Goal: Information Seeking & Learning: Learn about a topic

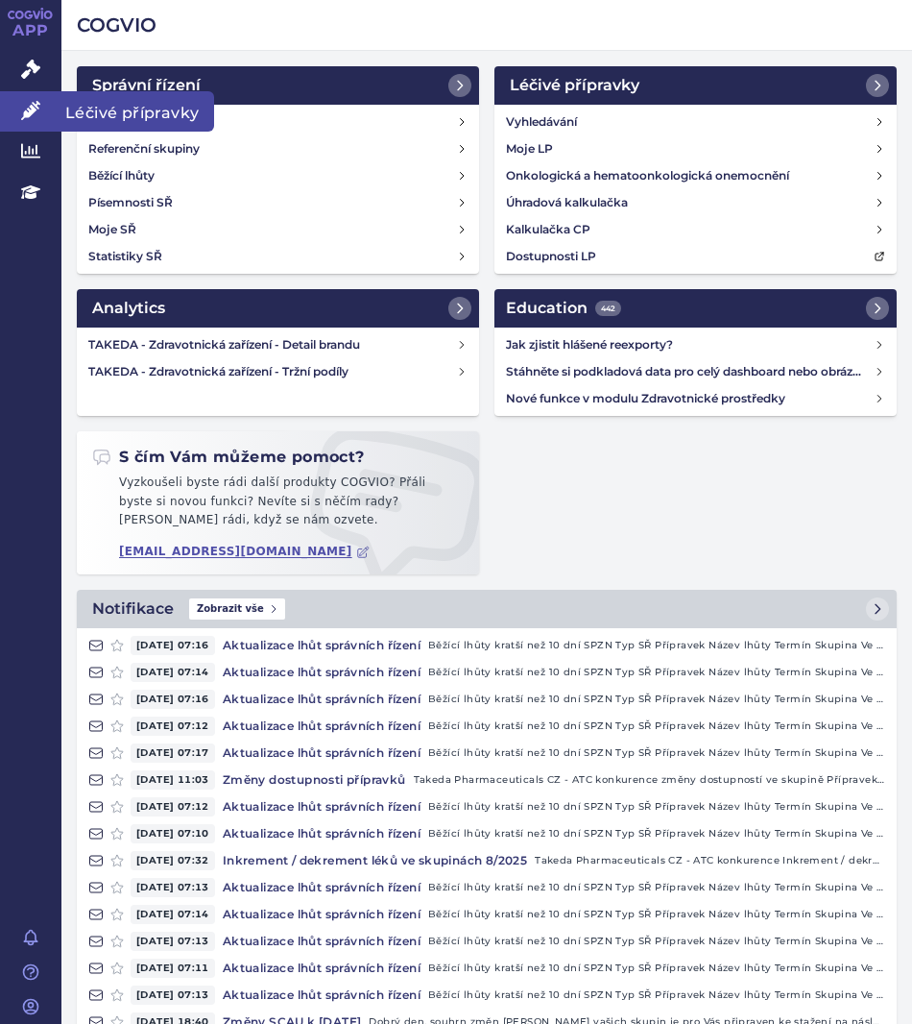
click at [12, 106] on link "Léčivé přípravky" at bounding box center [30, 111] width 61 height 40
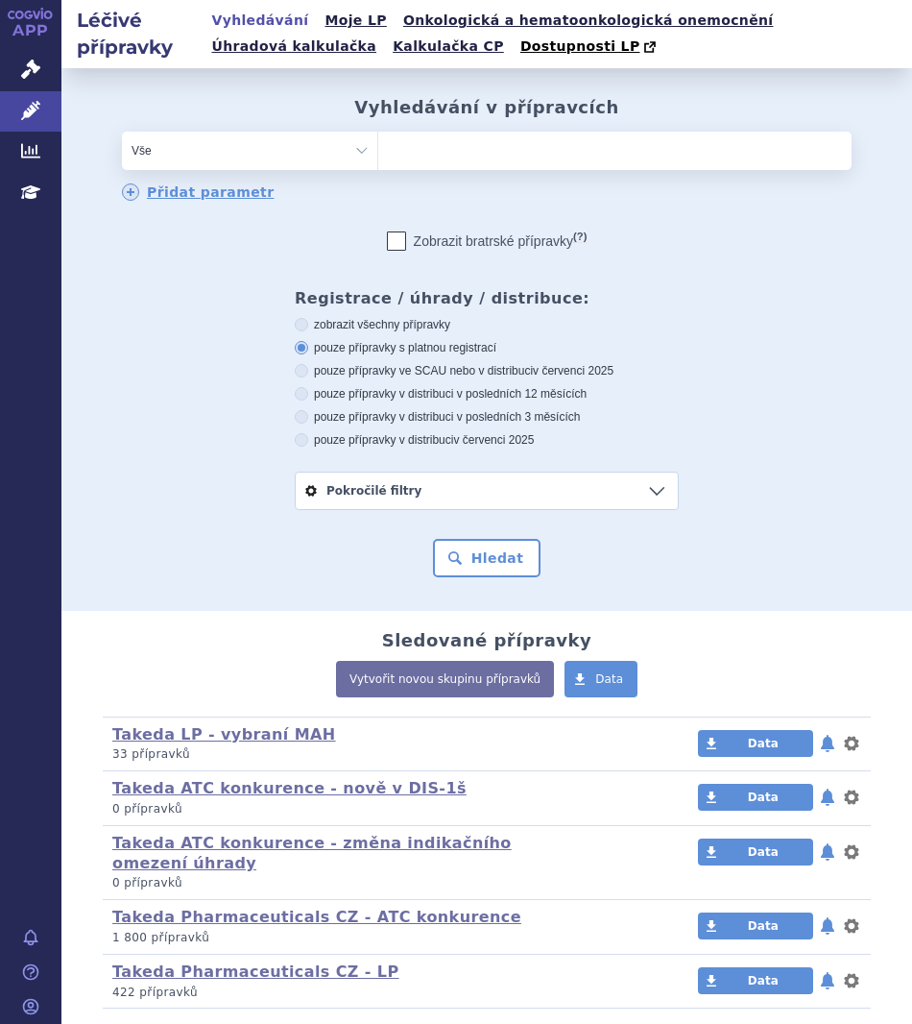
click at [360, 165] on select "Vše Přípravek/SUKL kód MAH VPOIS ATC/Aktivní látka Léková forma Síla" at bounding box center [249, 151] width 255 height 38
click at [395, 156] on ul at bounding box center [614, 147] width 473 height 31
click at [378, 156] on select at bounding box center [377, 150] width 1 height 38
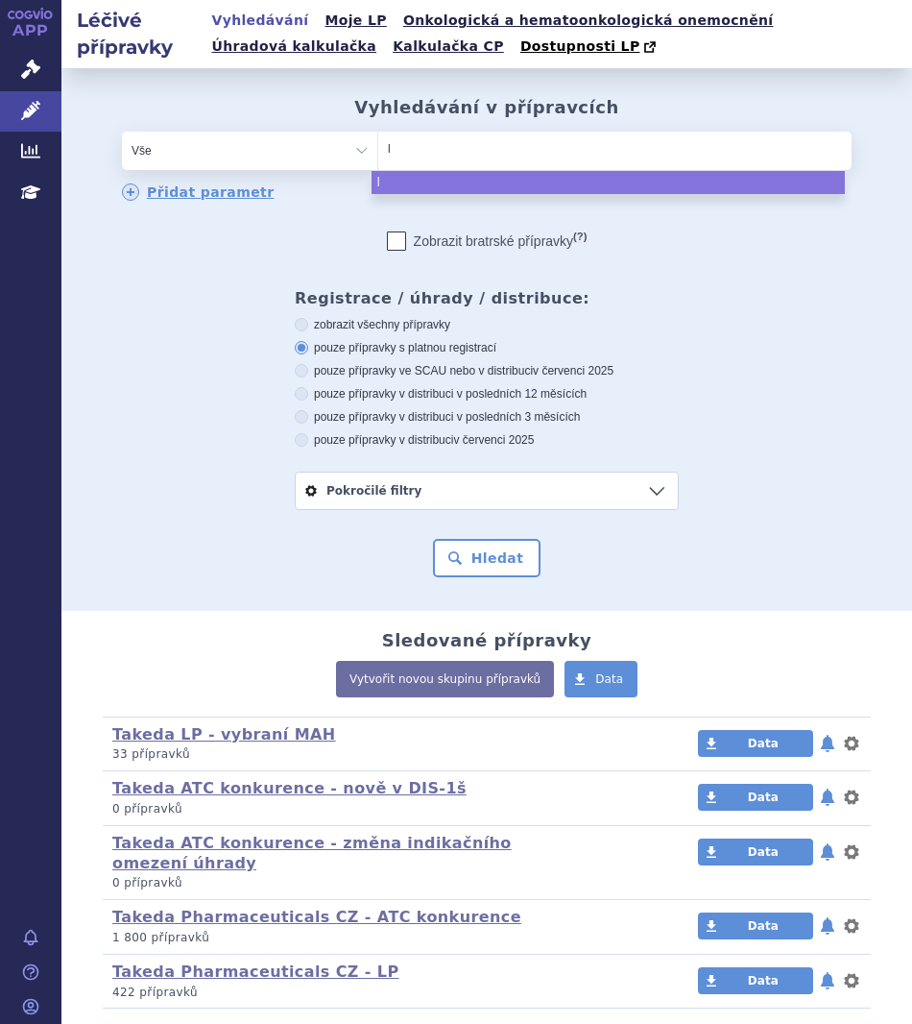
type input "lo"
type input "lon"
type input "lonsu"
type input "lonsuf"
type input "lonsu"
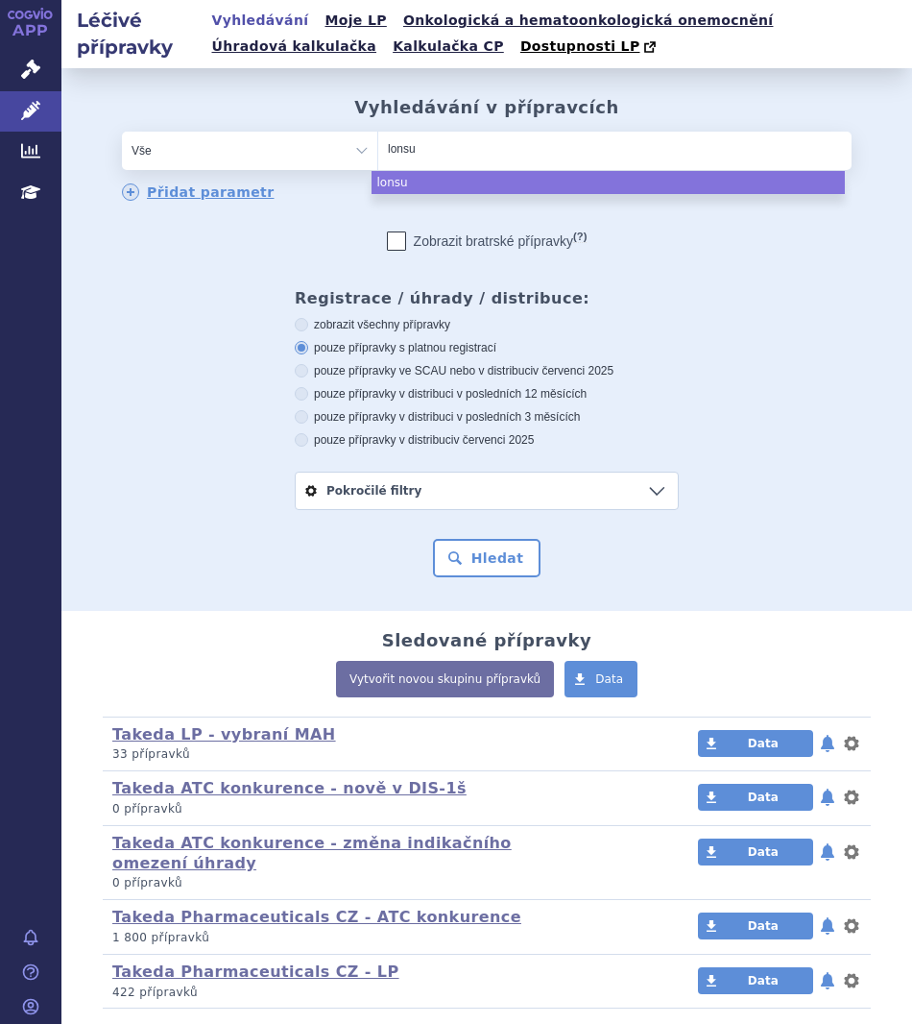
type input "lonsur"
type input "lonsurf"
select select "lonsurf"
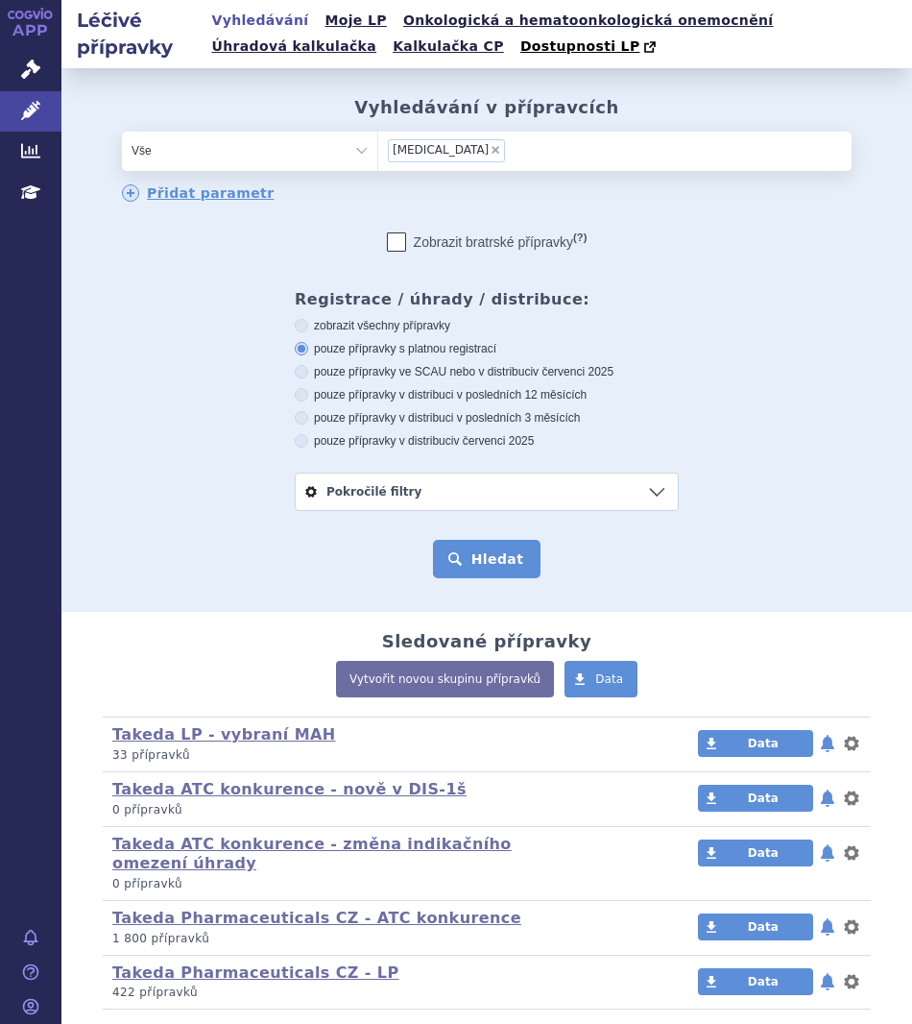
click at [497, 565] on button "Hledat" at bounding box center [487, 559] width 109 height 38
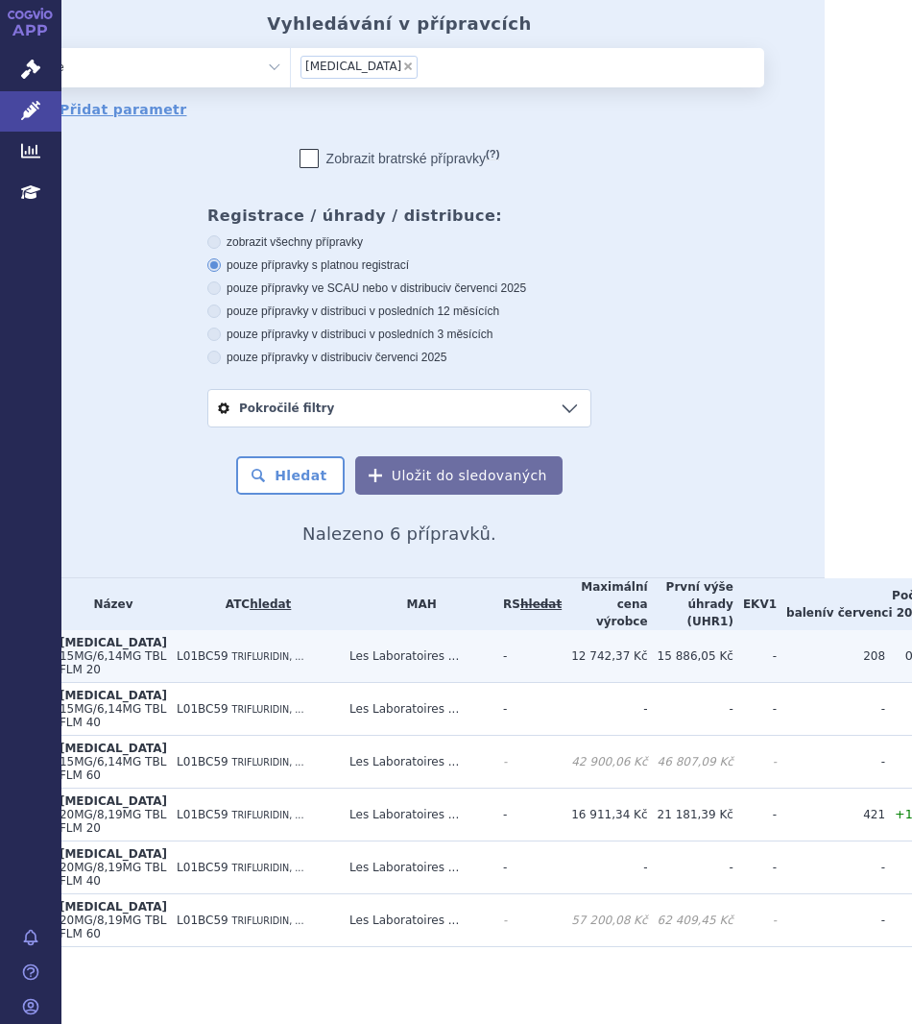
scroll to position [128, 0]
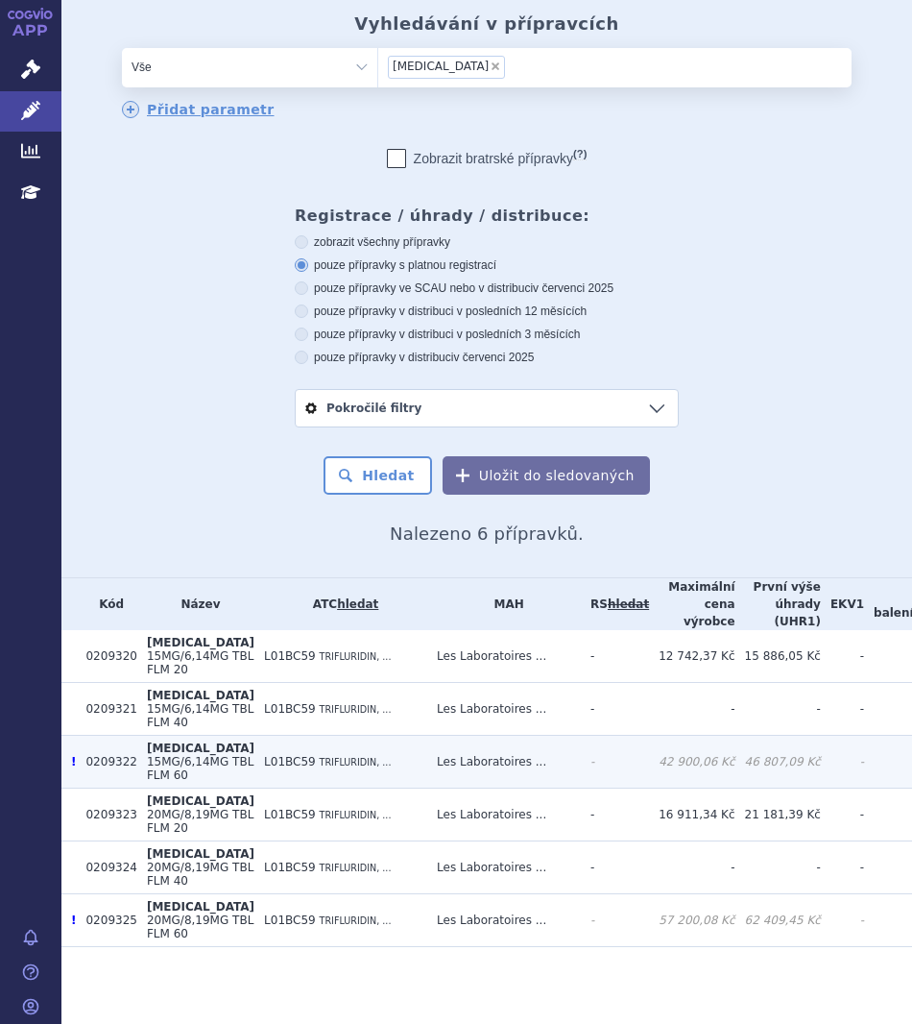
click at [74, 755] on span "!" at bounding box center [73, 761] width 5 height 13
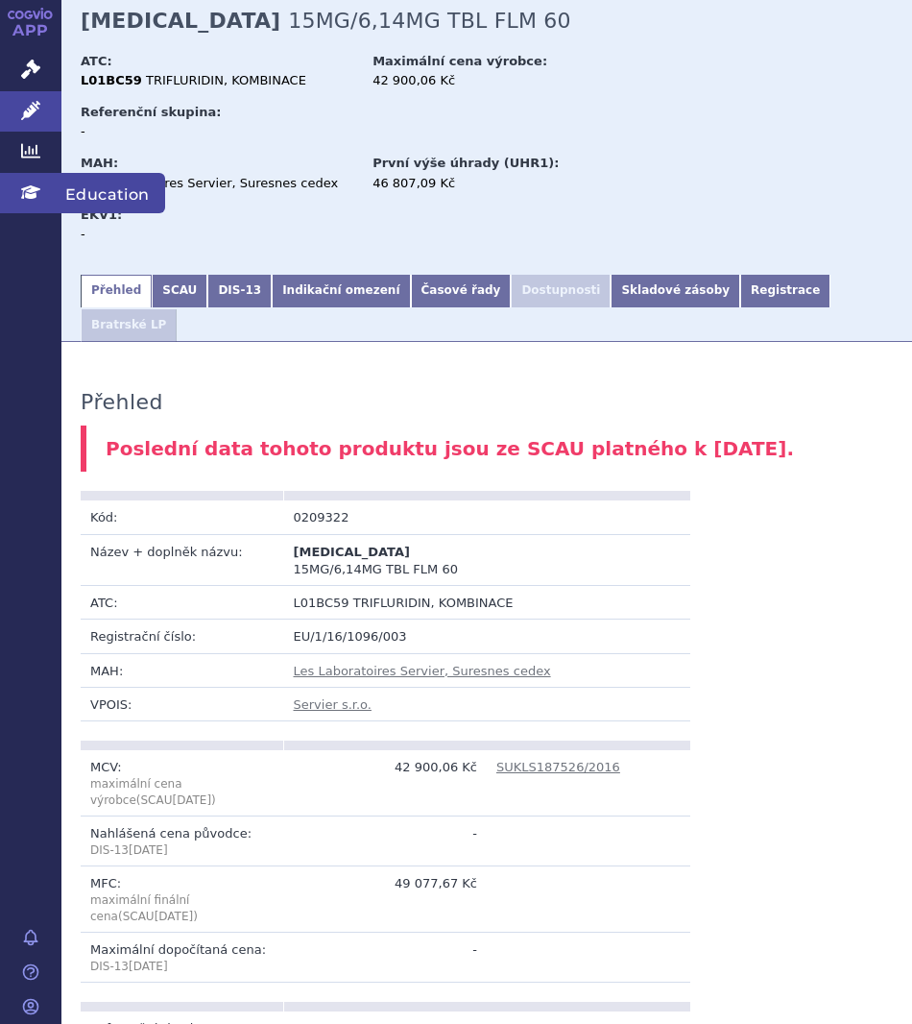
scroll to position [66, 0]
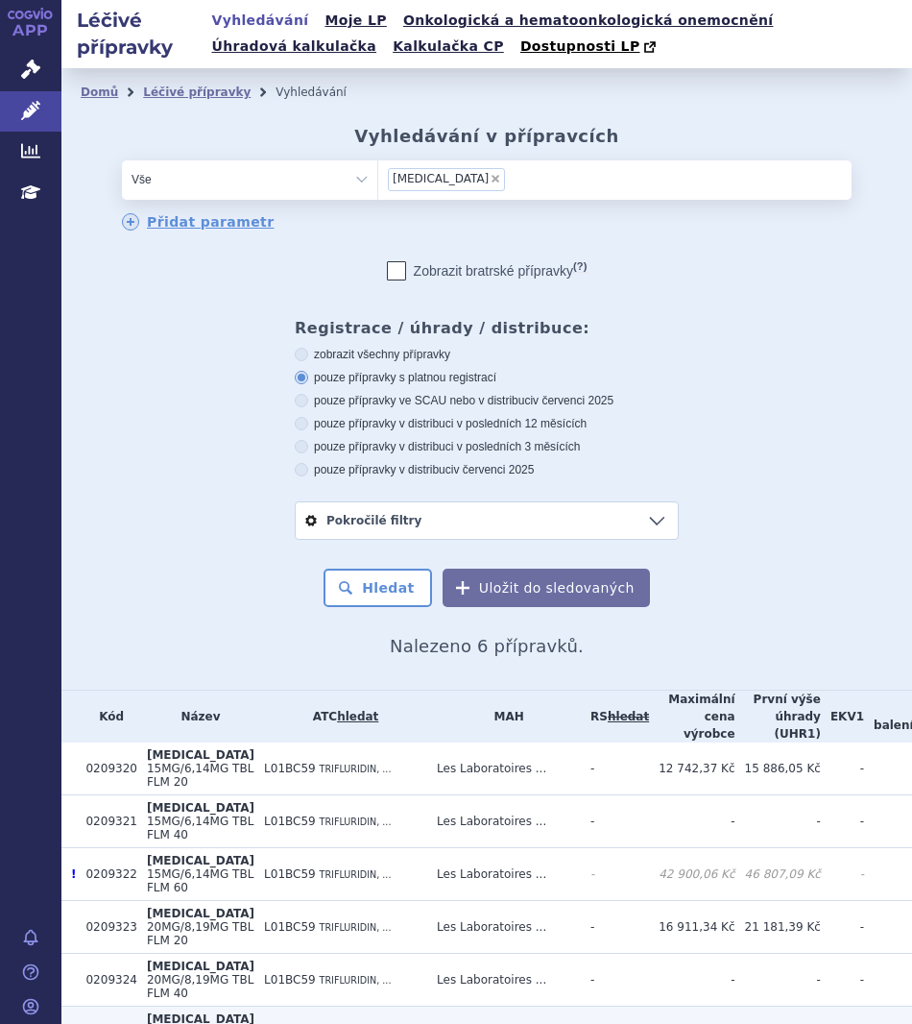
scroll to position [128, 0]
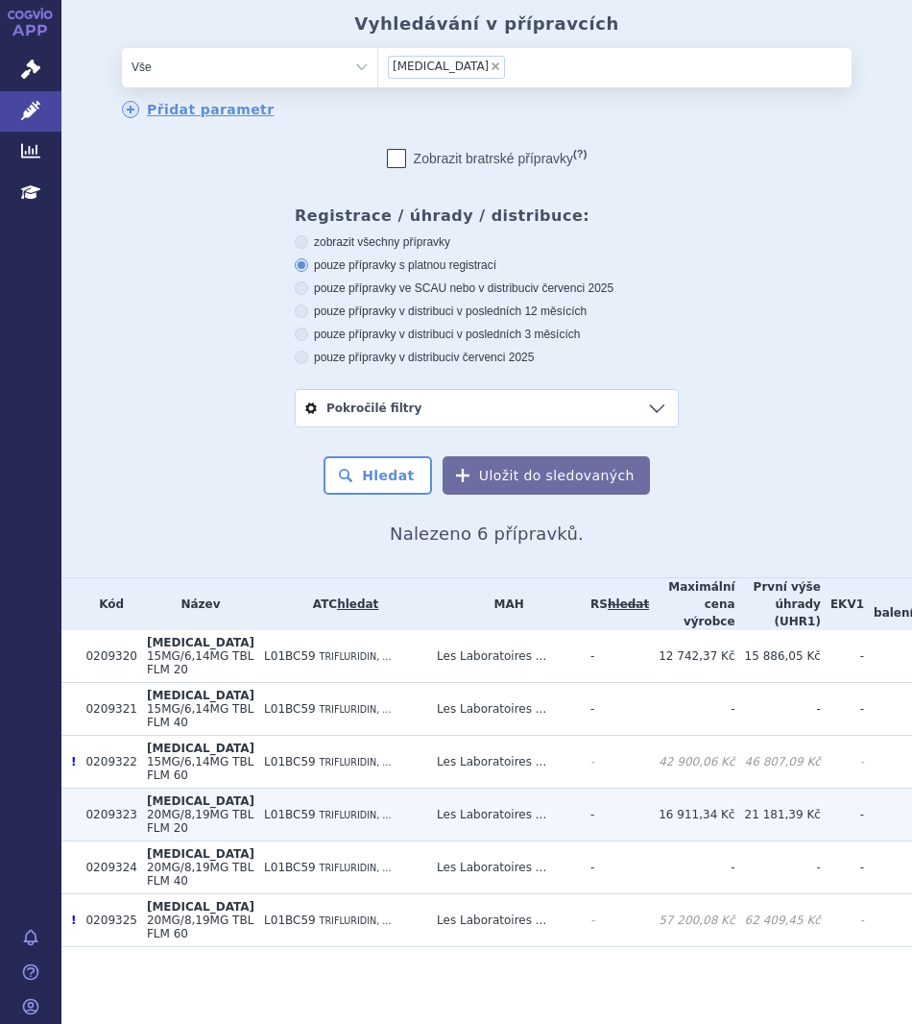
click at [355, 795] on td "L01BC59 TRIFLURIDIN, ..." at bounding box center [340, 814] width 173 height 53
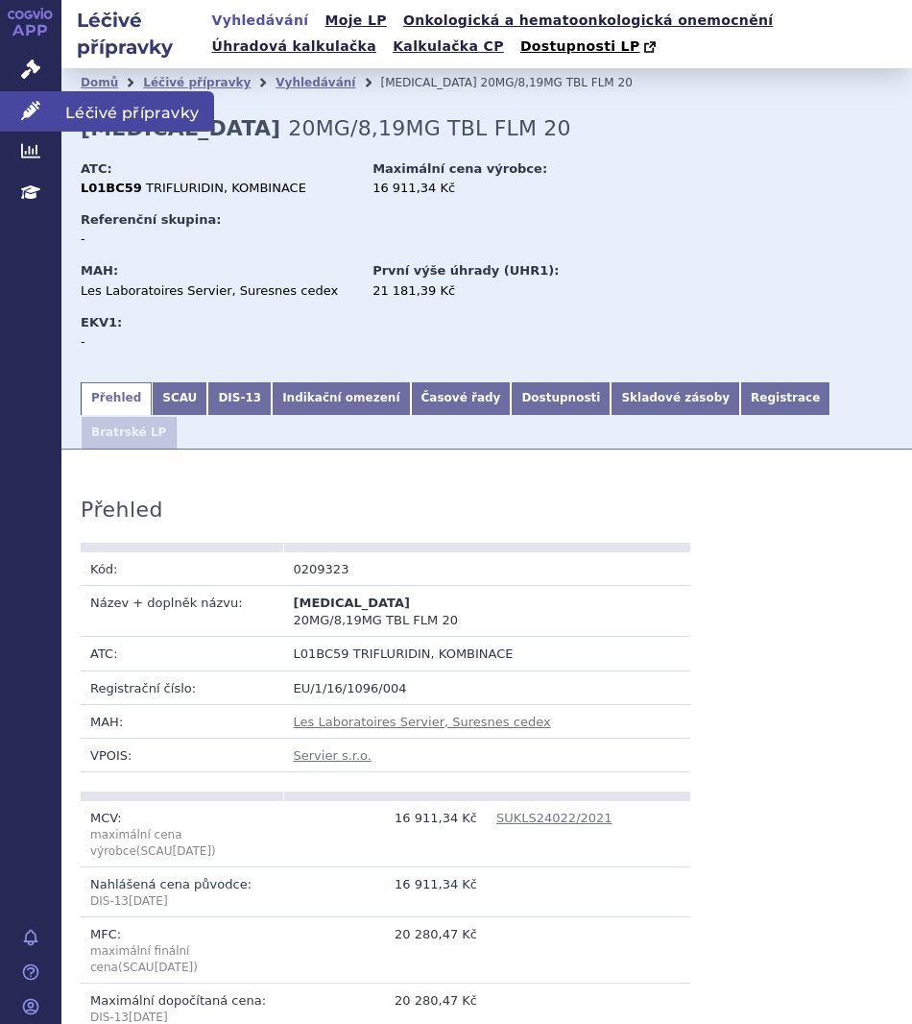
click at [24, 109] on icon at bounding box center [30, 110] width 19 height 19
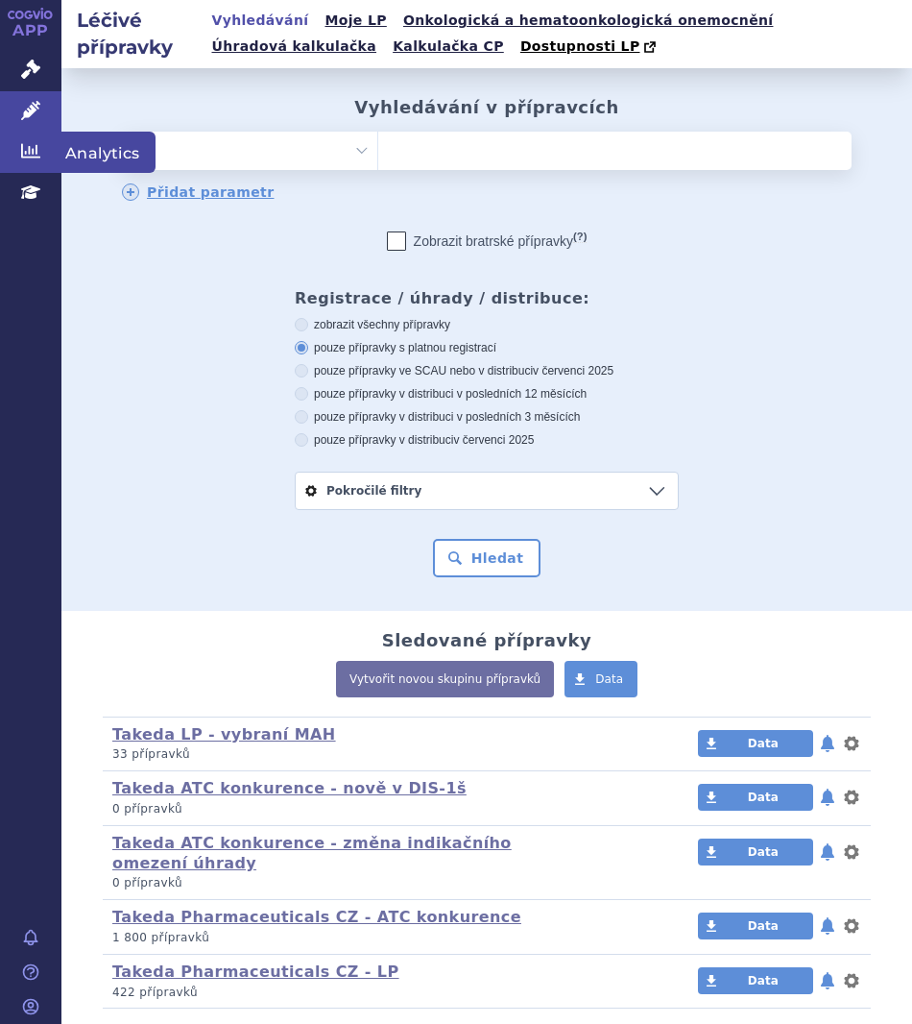
click at [31, 156] on icon at bounding box center [30, 150] width 19 height 19
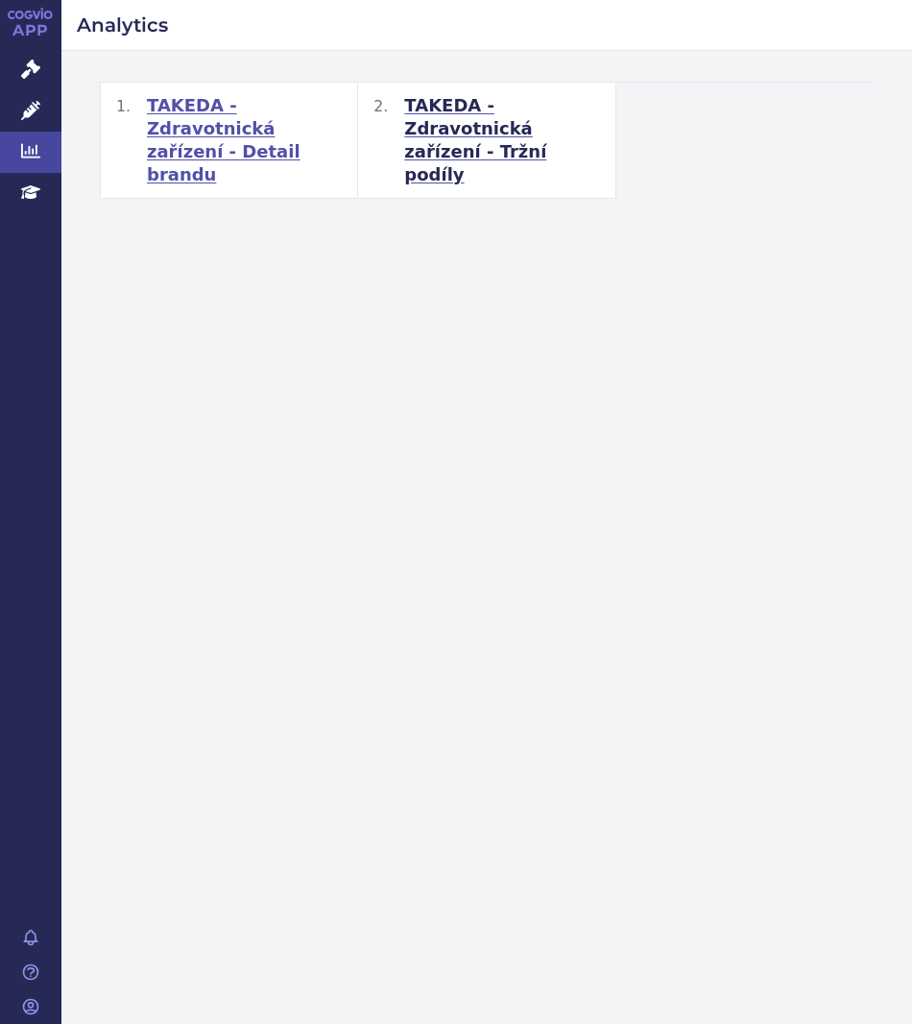
click at [302, 120] on span "TAKEDA - Zdravotnická zařízení - Detail brandu" at bounding box center [244, 140] width 195 height 92
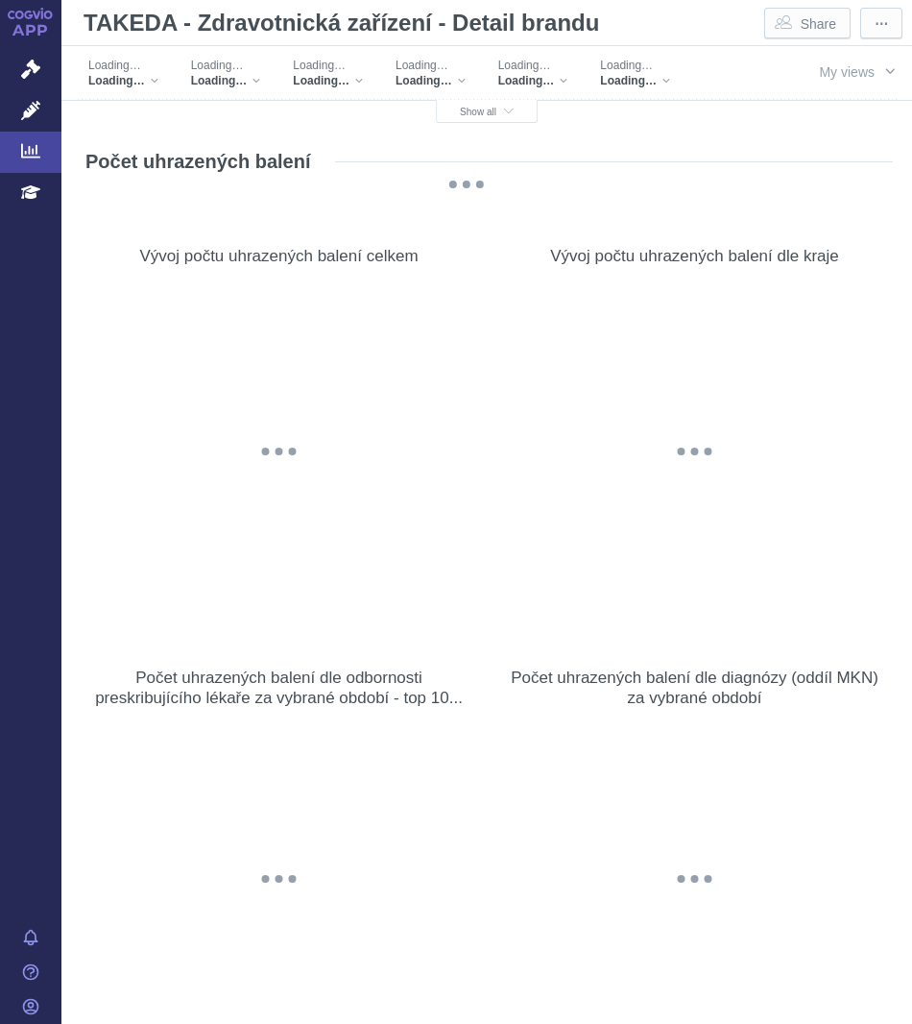
scroll to position [43, 0]
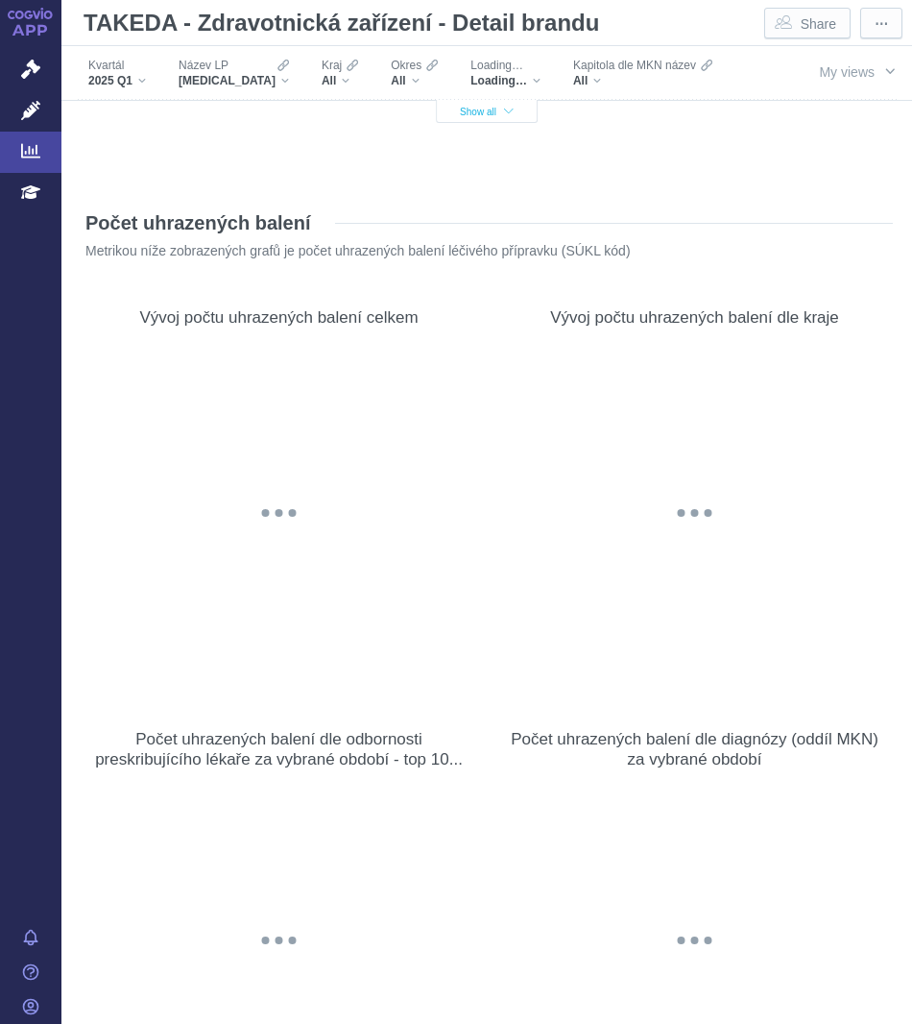
click at [482, 115] on span "Show all" at bounding box center [487, 112] width 54 height 11
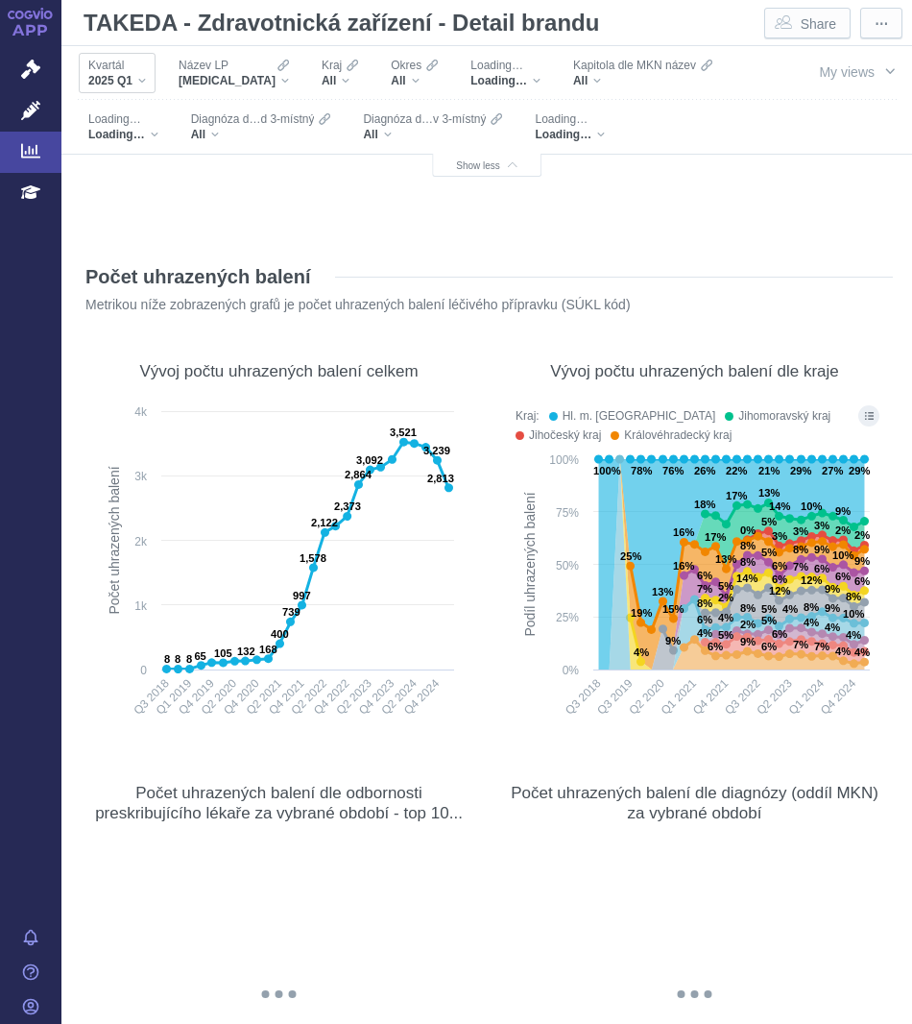
click at [110, 79] on span "2025 Q1" at bounding box center [110, 80] width 44 height 15
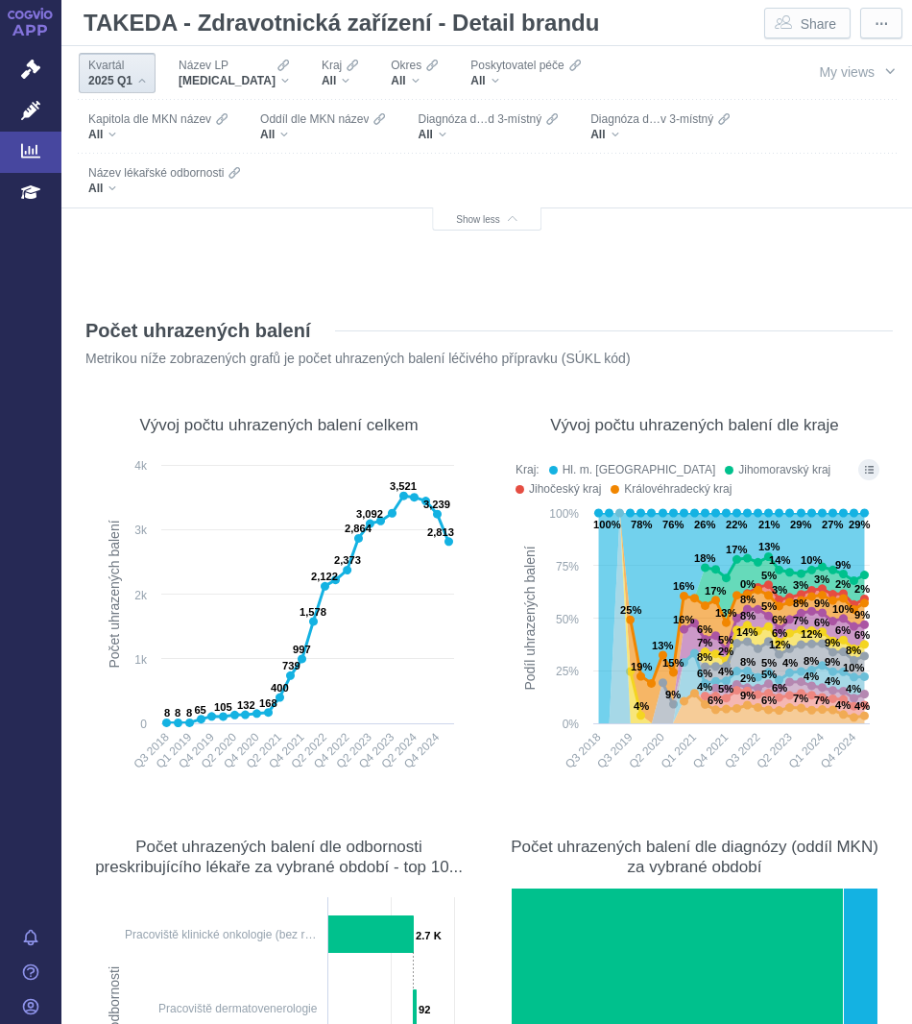
click at [43, 157] on link "Analytics" at bounding box center [30, 152] width 61 height 40
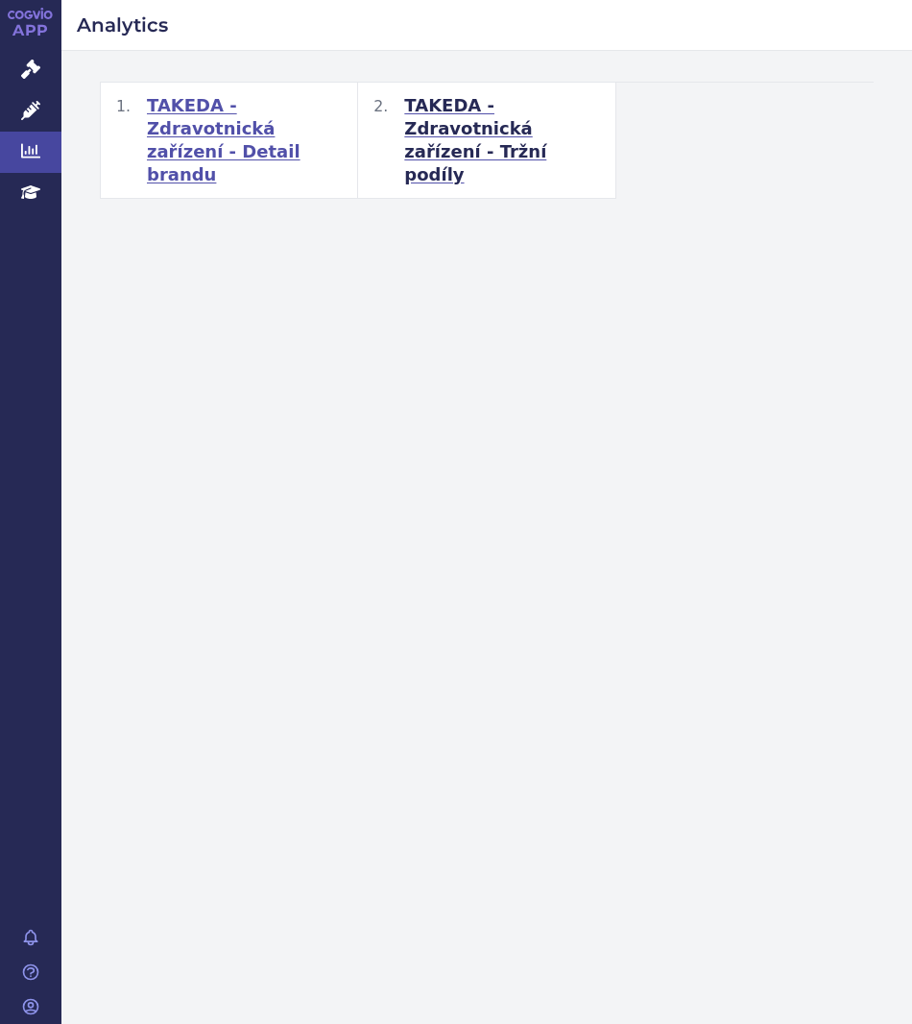
click at [228, 115] on span "TAKEDA - Zdravotnická zařízení - Detail brandu" at bounding box center [244, 140] width 195 height 92
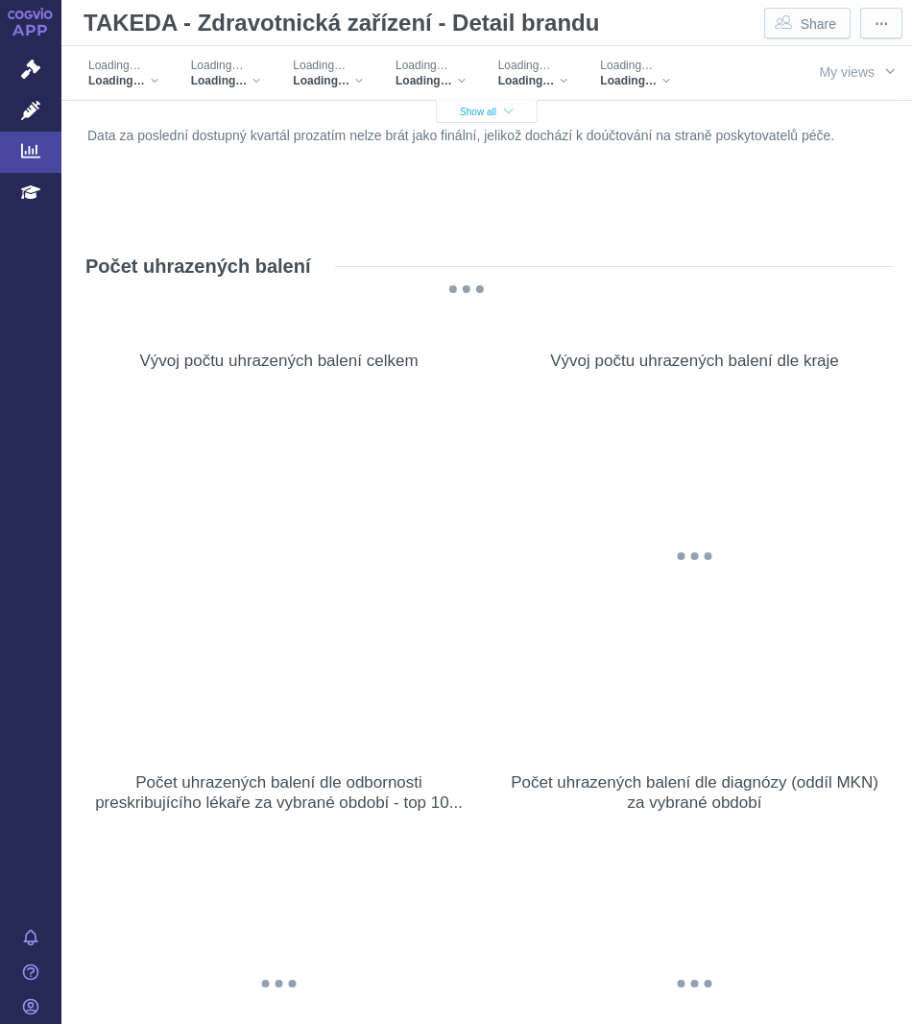
click at [469, 113] on span "Show all" at bounding box center [487, 112] width 54 height 11
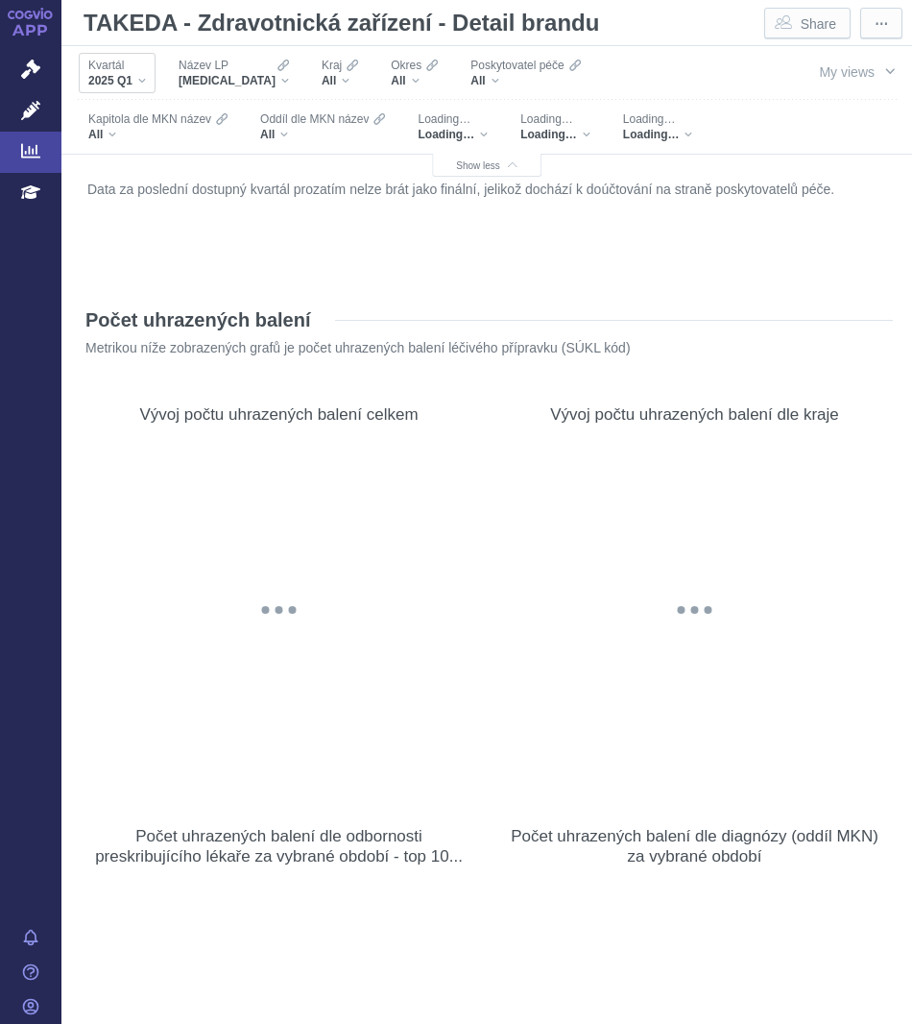
click at [133, 91] on div "Kvartál 2025 Q1" at bounding box center [117, 73] width 77 height 40
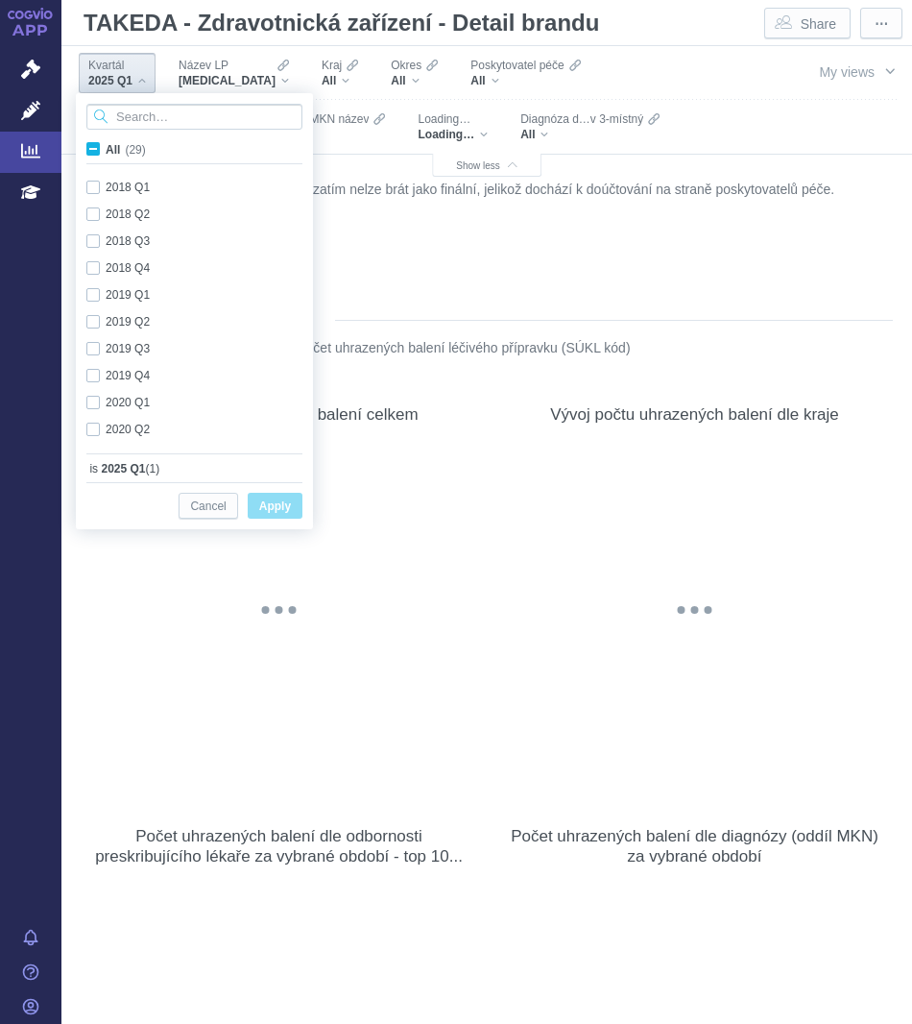
scroll to position [511, 0]
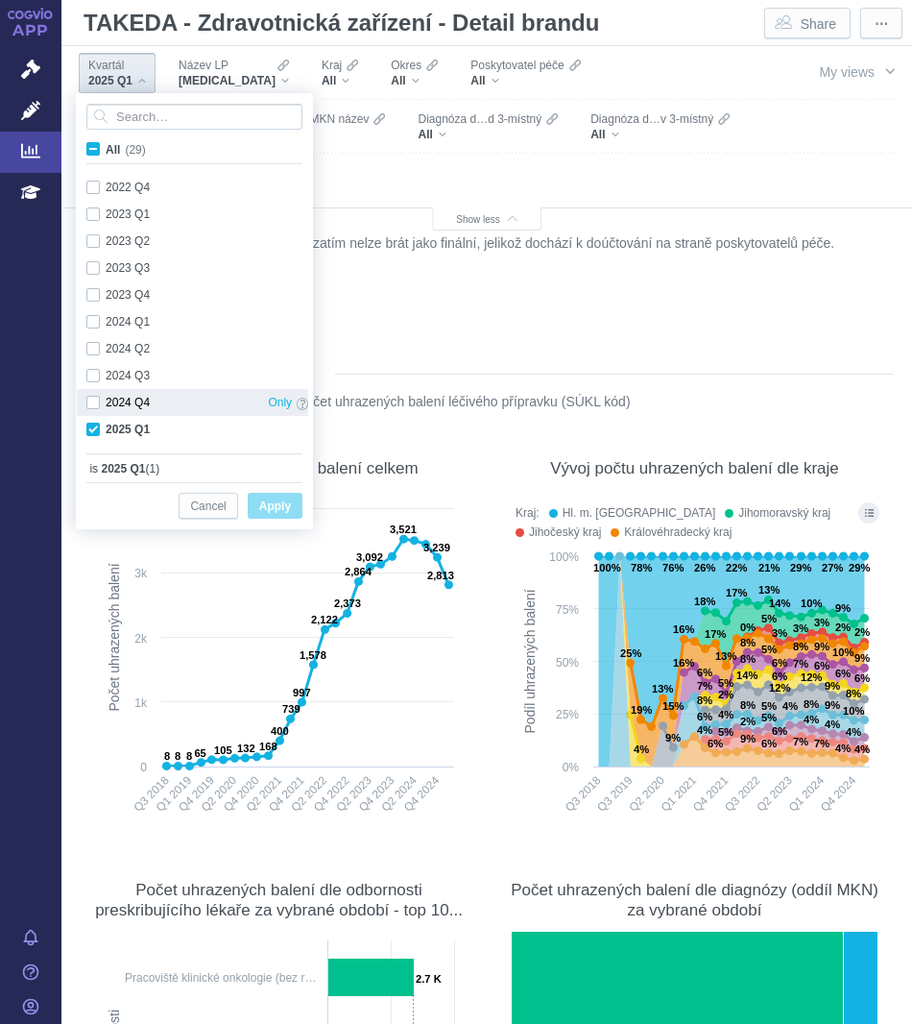
click at [128, 410] on div "2024 Q4 Only" at bounding box center [197, 402] width 241 height 27
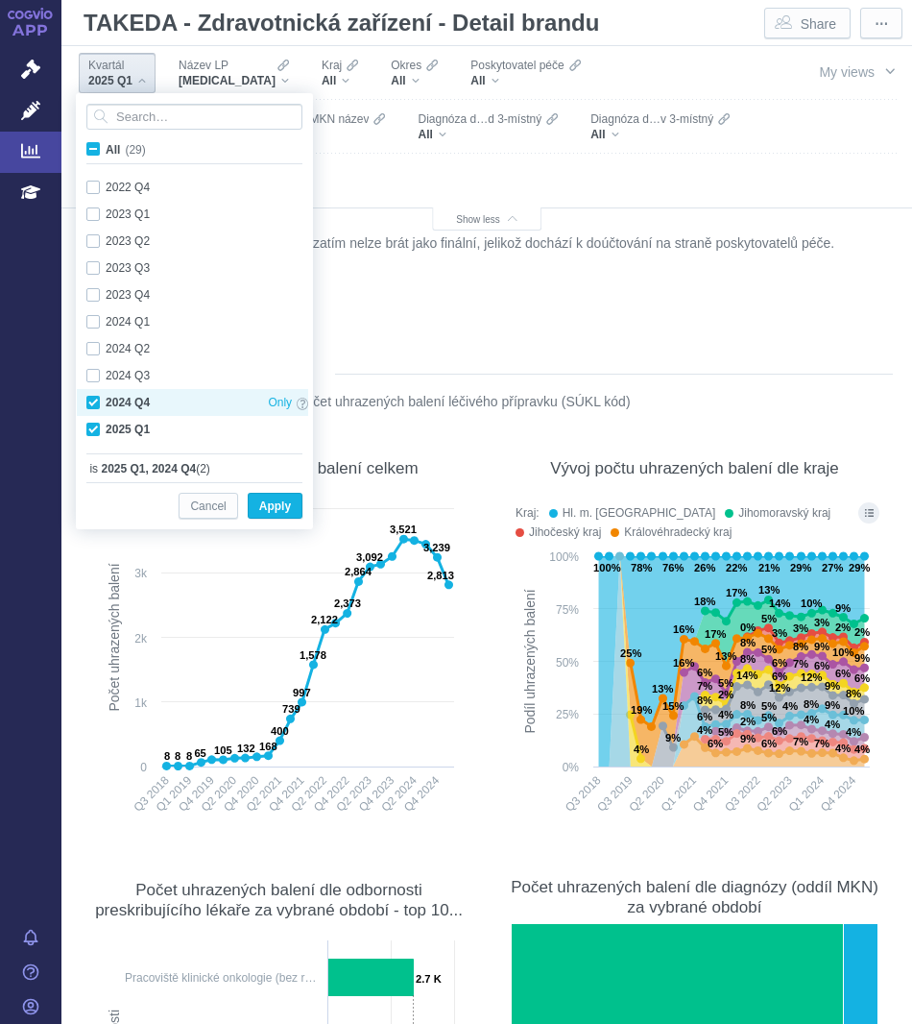
checkbox input "true"
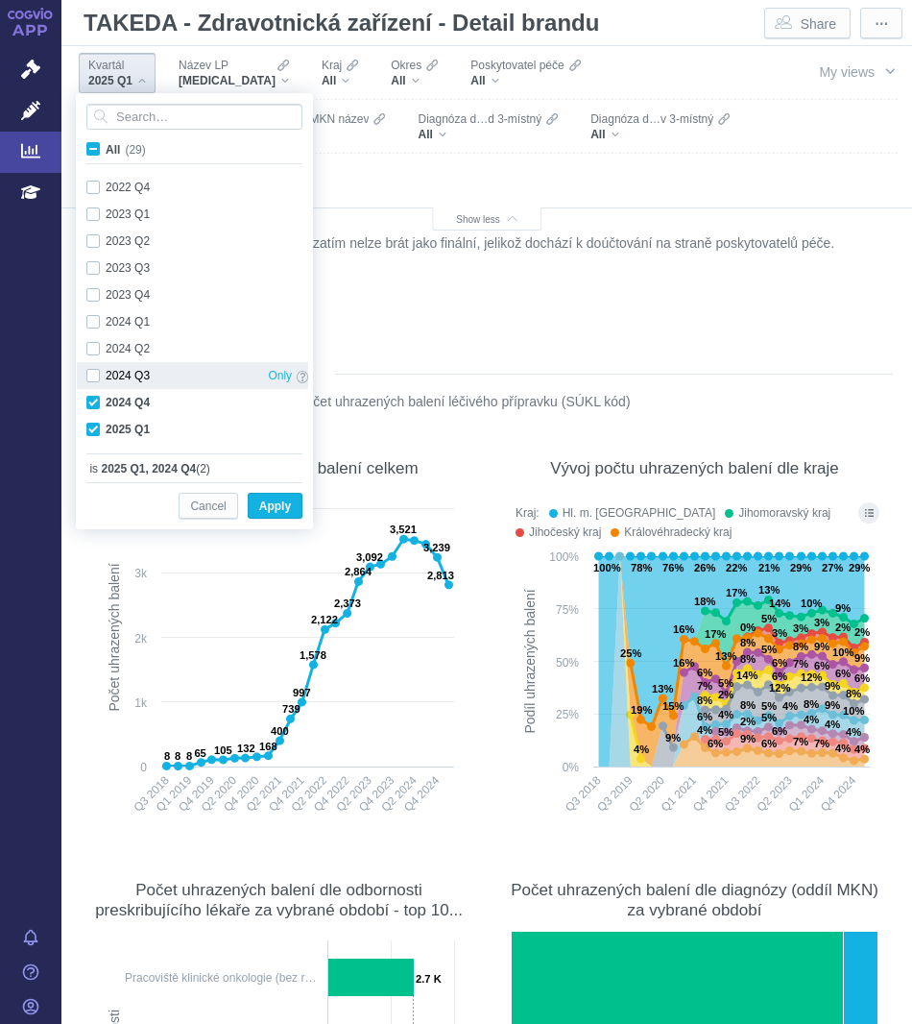
click at [125, 374] on div "2024 Q3 Only" at bounding box center [197, 375] width 241 height 27
checkbox input "true"
click at [278, 513] on span "Apply" at bounding box center [275, 507] width 32 height 24
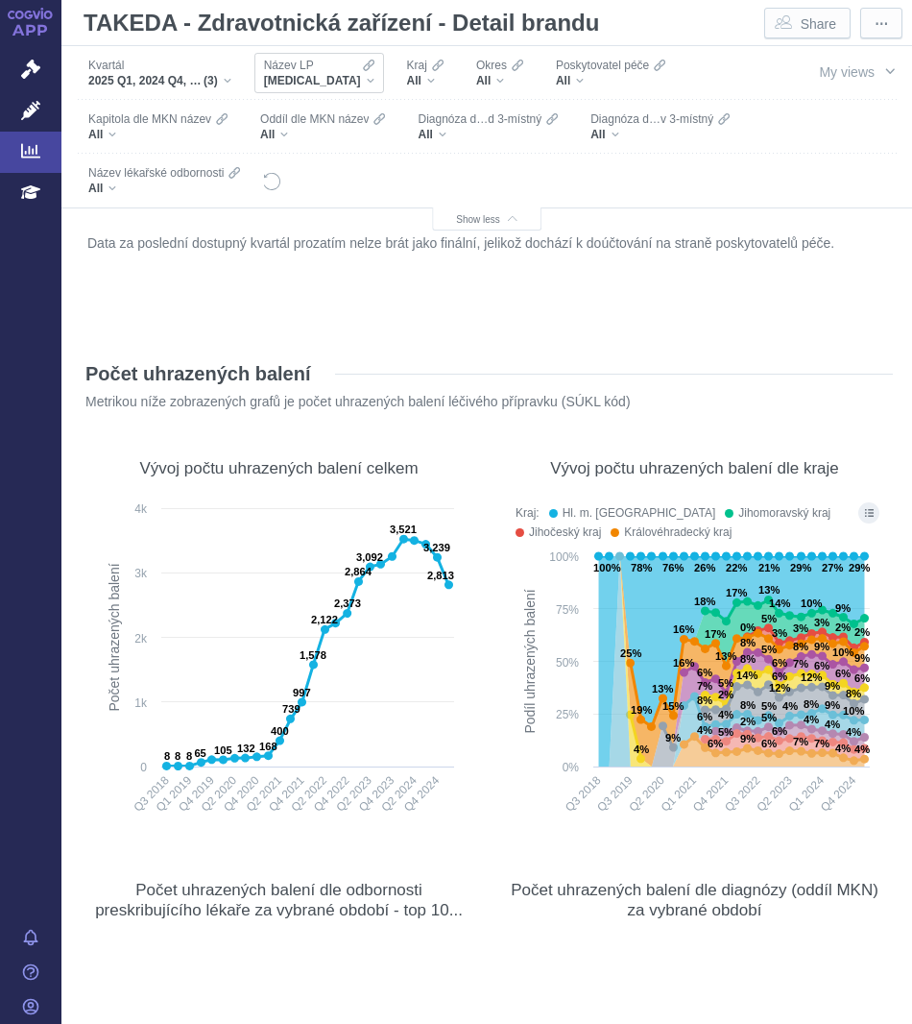
click at [299, 81] on span "[MEDICAL_DATA]" at bounding box center [312, 80] width 97 height 15
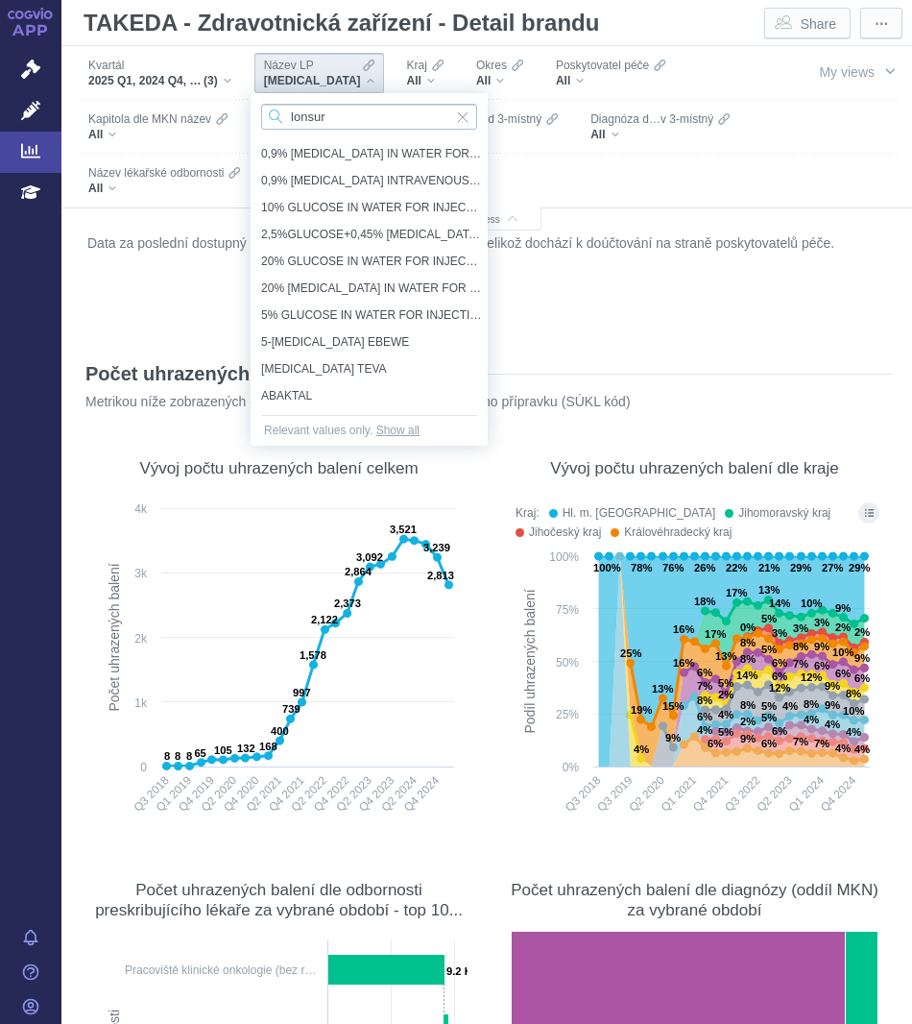
type input "[MEDICAL_DATA]"
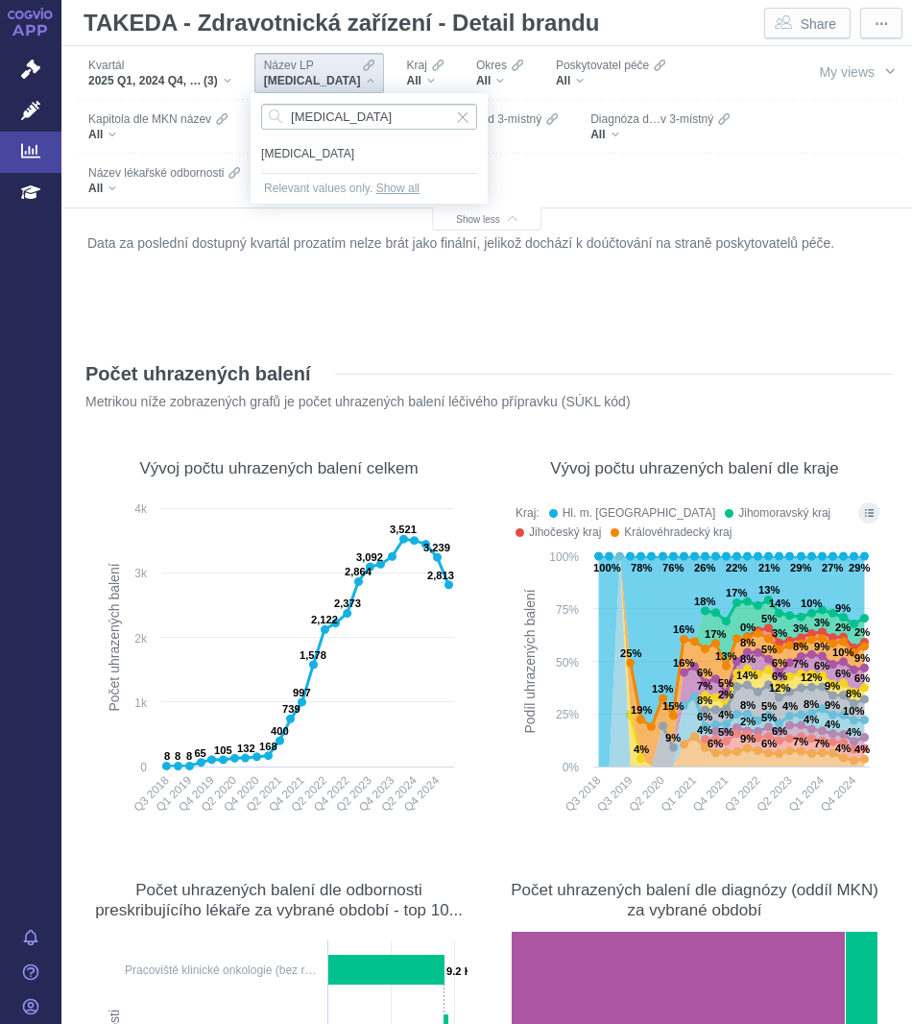
click at [328, 140] on div "[MEDICAL_DATA]" at bounding box center [369, 153] width 235 height 27
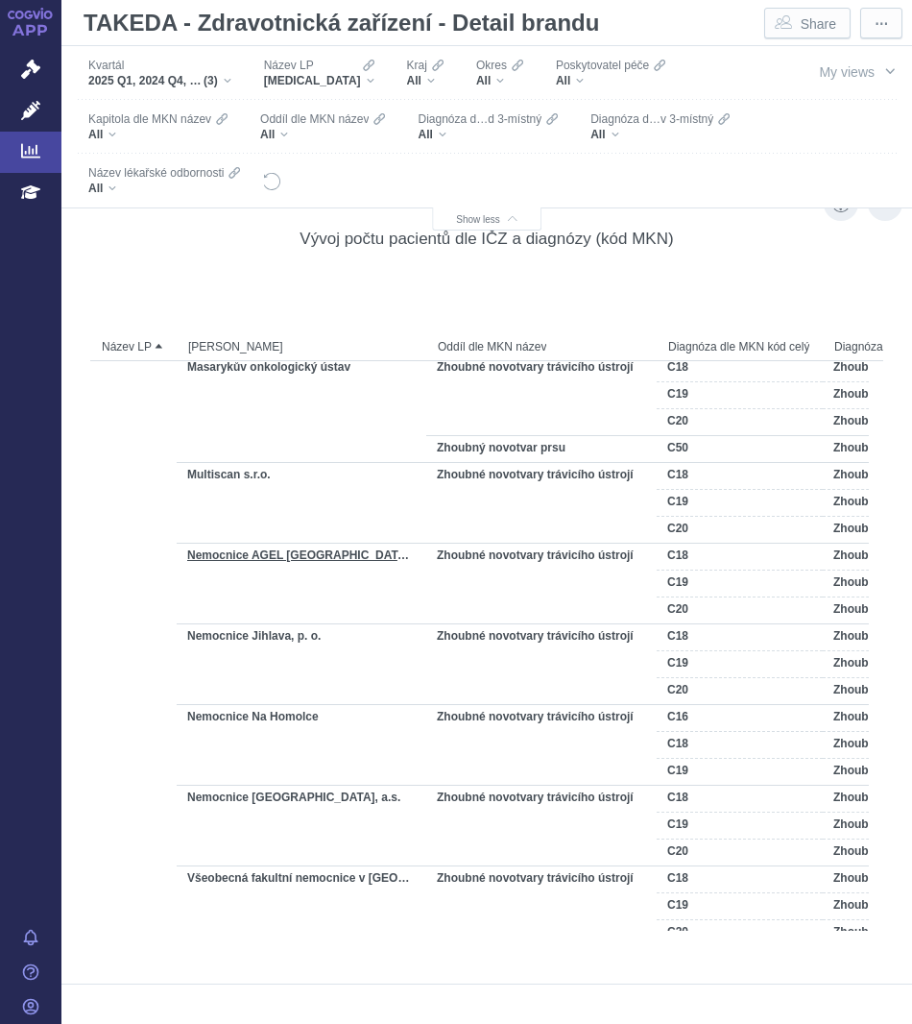
scroll to position [0, 0]
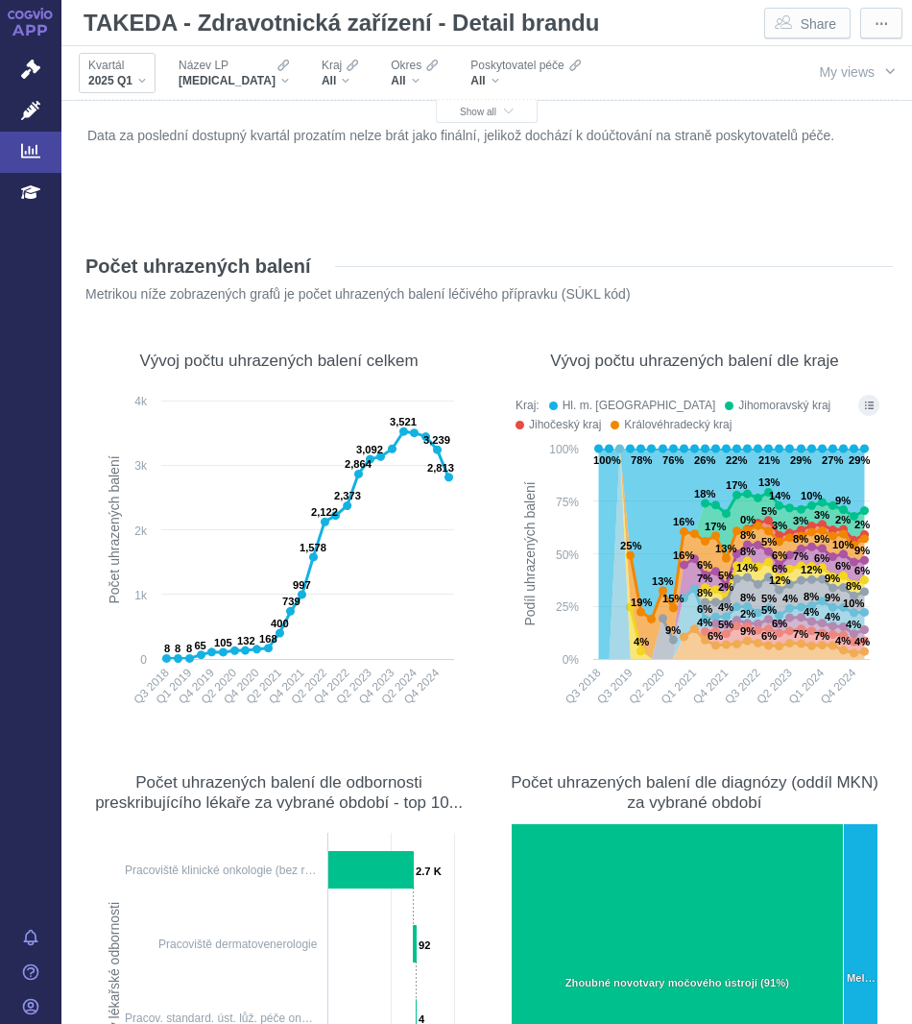
drag, startPoint x: 145, startPoint y: 80, endPoint x: 121, endPoint y: 72, distance: 25.2
click at [121, 72] on span "Kvartál" at bounding box center [106, 65] width 36 height 15
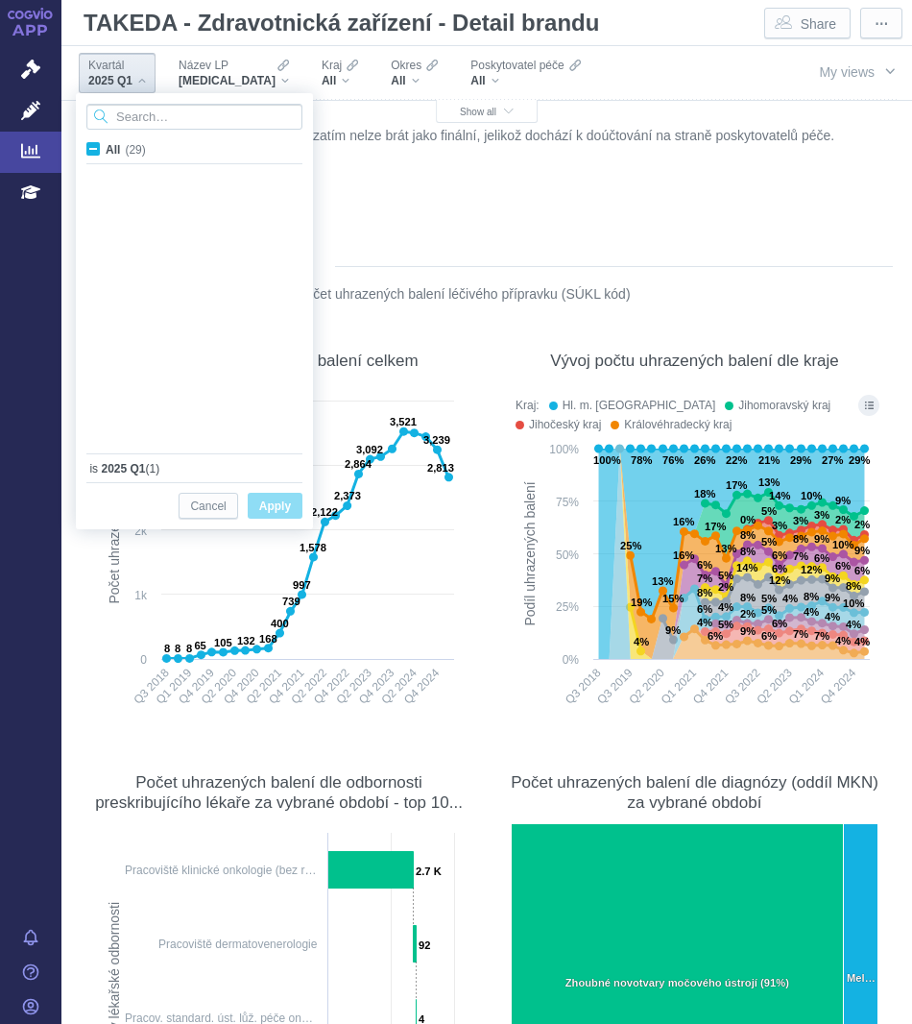
scroll to position [511, 0]
click at [143, 79] on div "2025 Q1" at bounding box center [117, 80] width 58 height 15
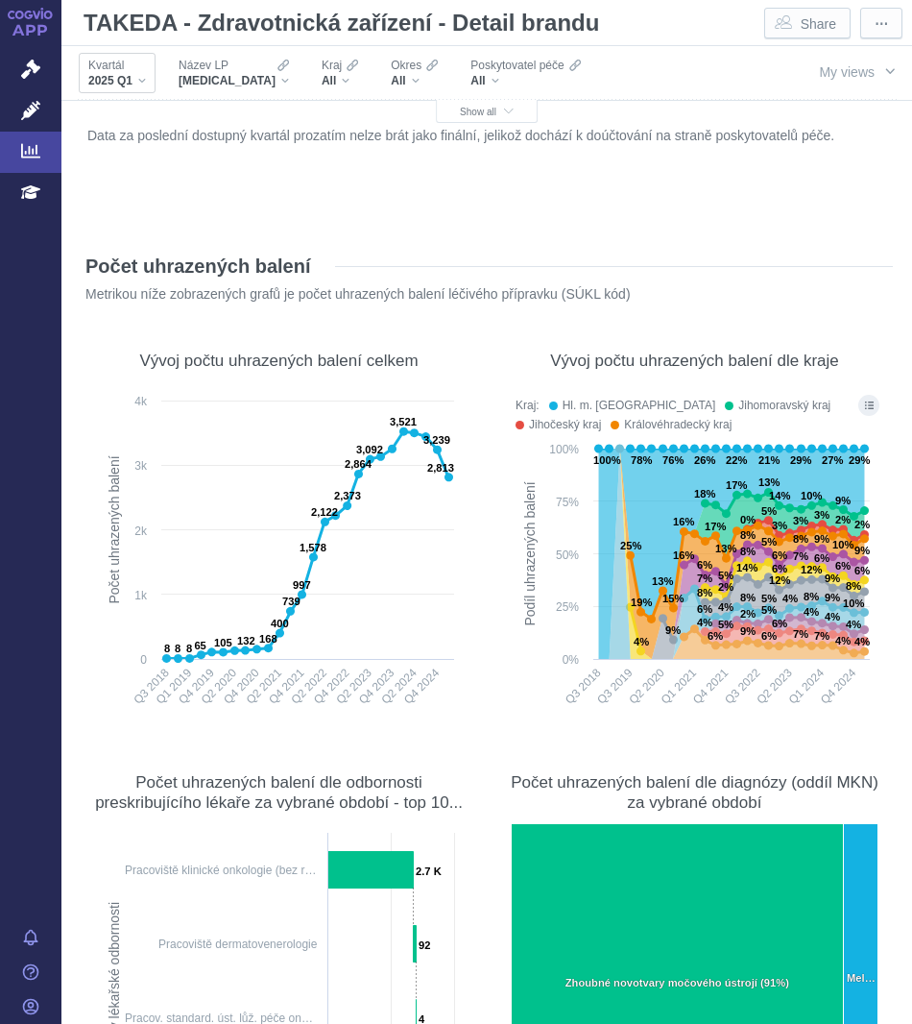
click at [143, 79] on div "2025 Q1" at bounding box center [117, 80] width 58 height 15
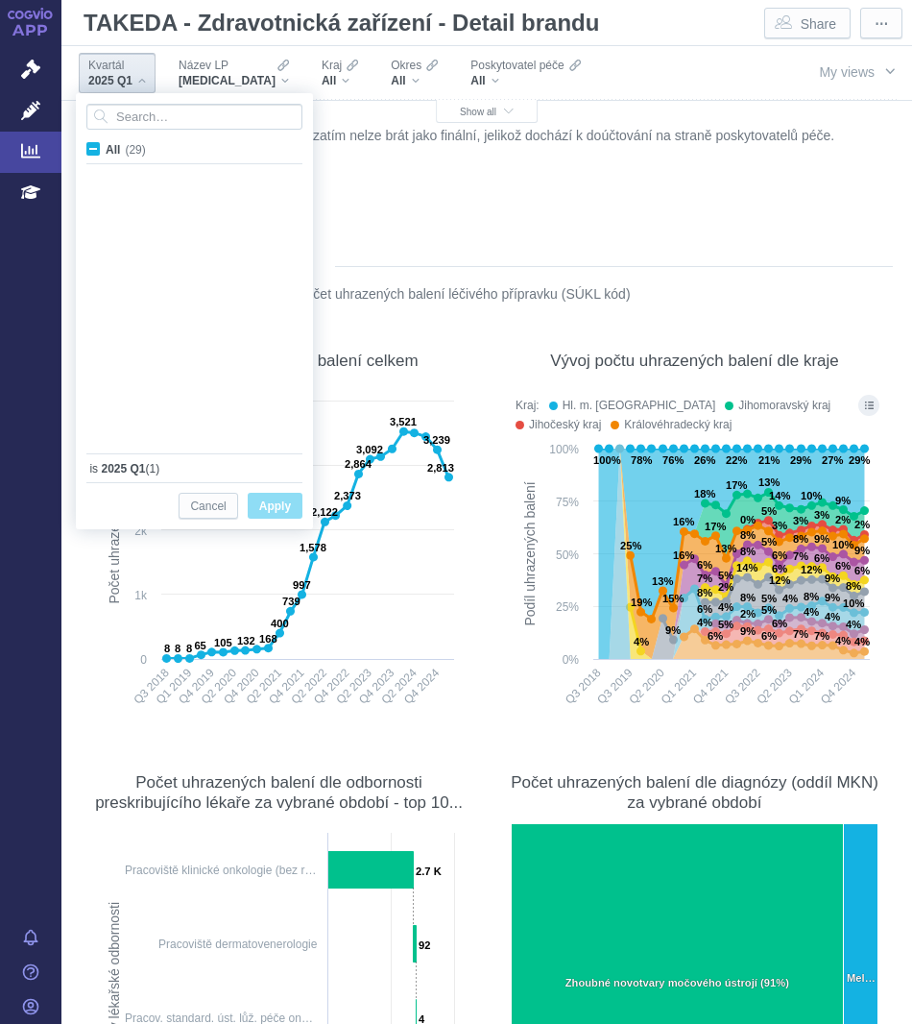
click at [119, 152] on span "All" at bounding box center [113, 149] width 14 height 13
click at [118, 152] on input "All (29)" at bounding box center [112, 145] width 12 height 12
checkbox input "true"
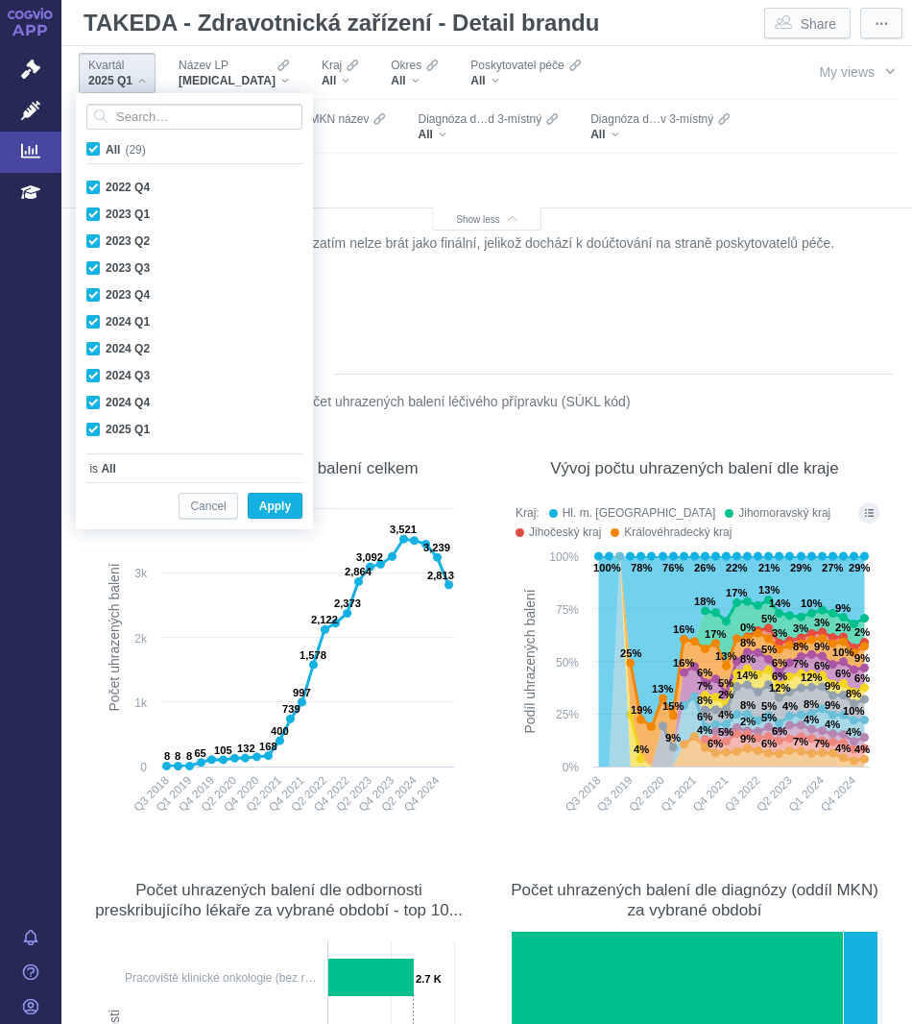
checkbox input "true"
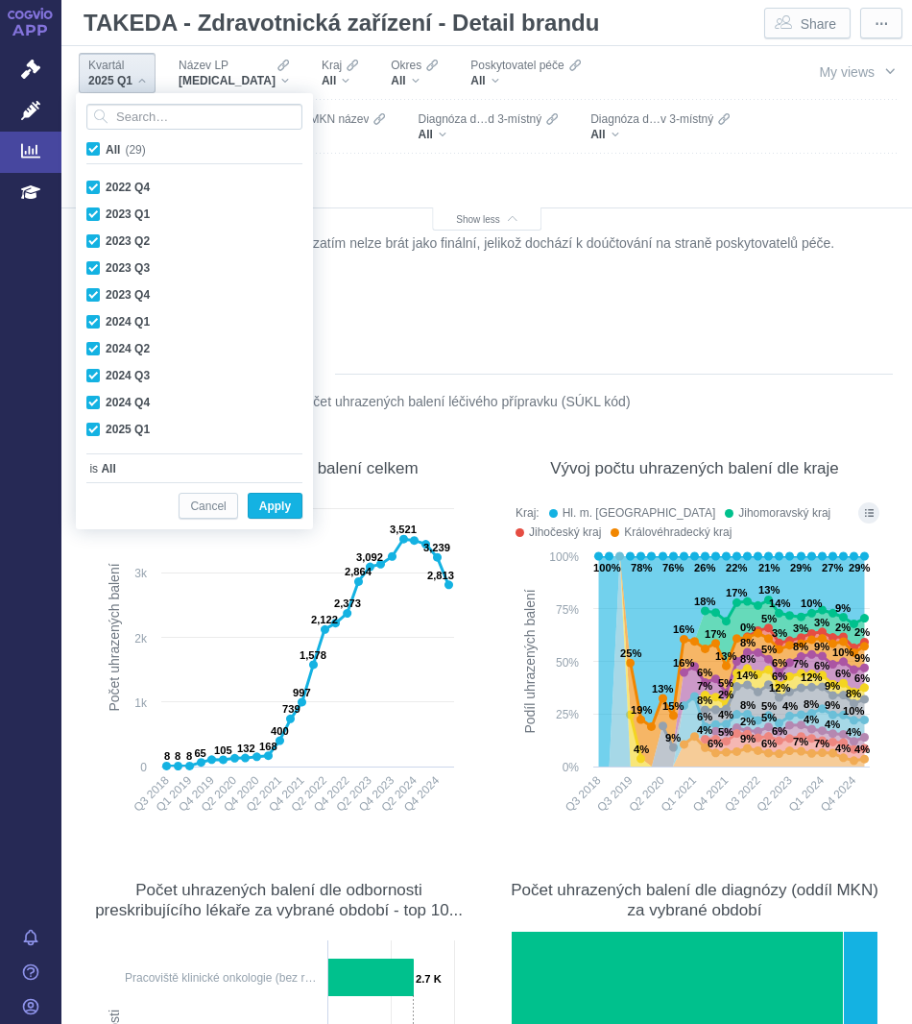
checkbox input "true"
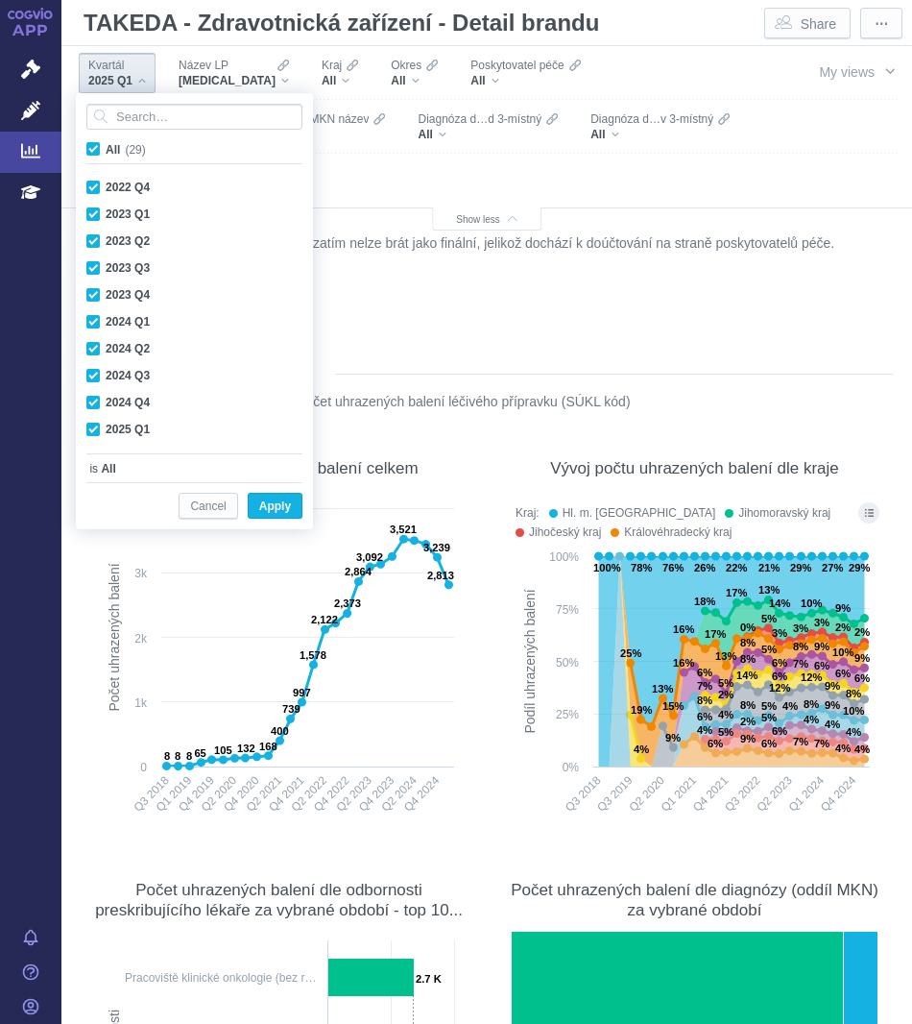
checkbox input "true"
click at [119, 149] on span "All" at bounding box center [113, 149] width 14 height 13
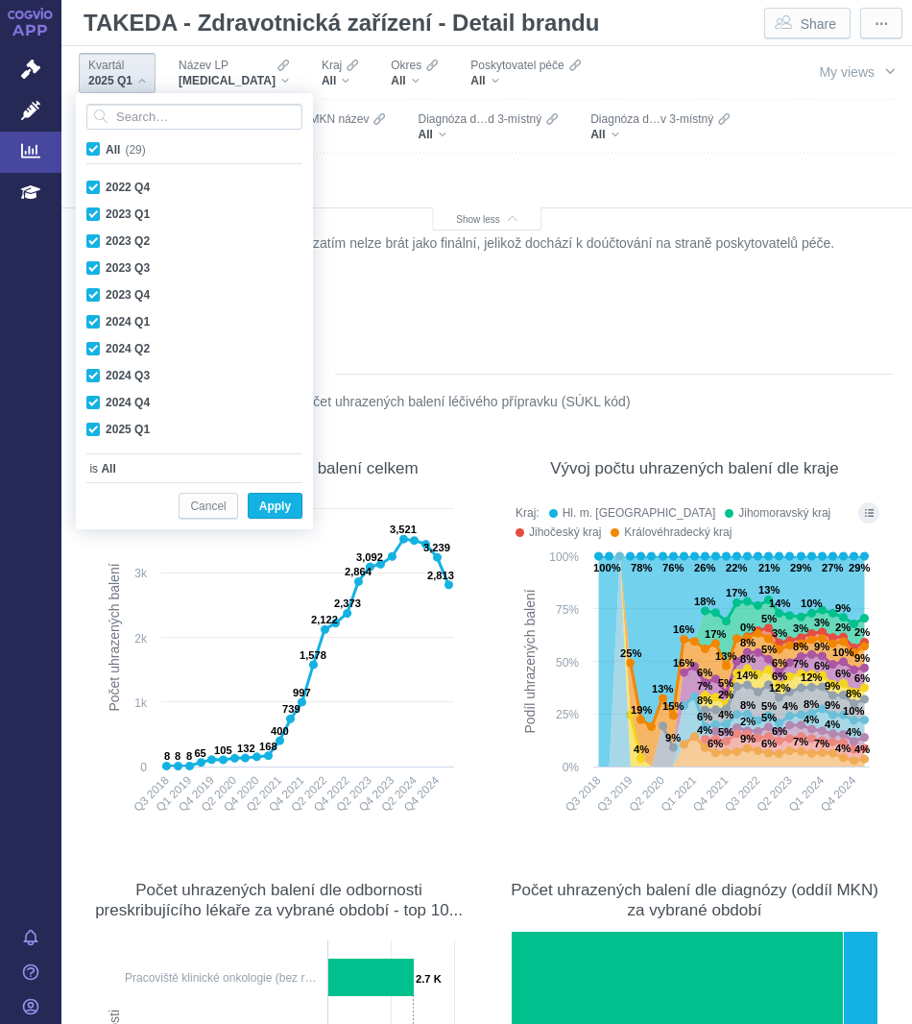
click at [118, 149] on input "All (29)" at bounding box center [112, 145] width 12 height 12
checkbox input "false"
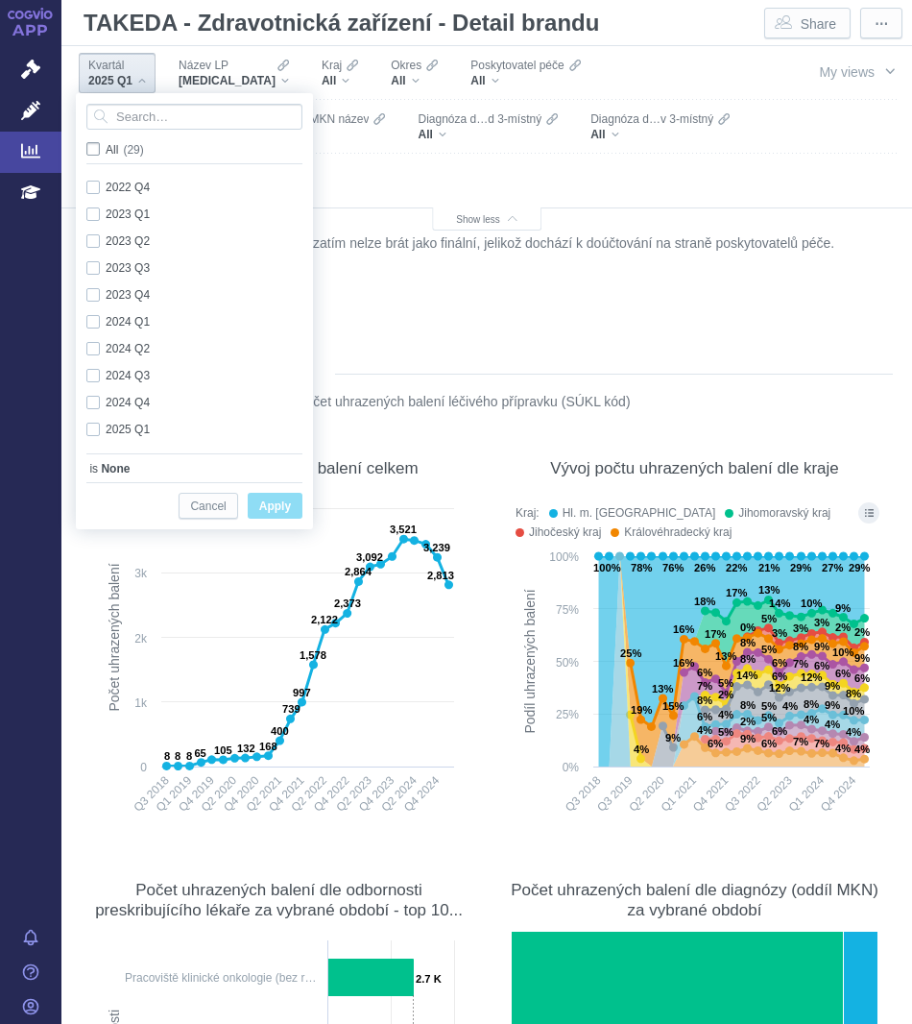
checkbox input "false"
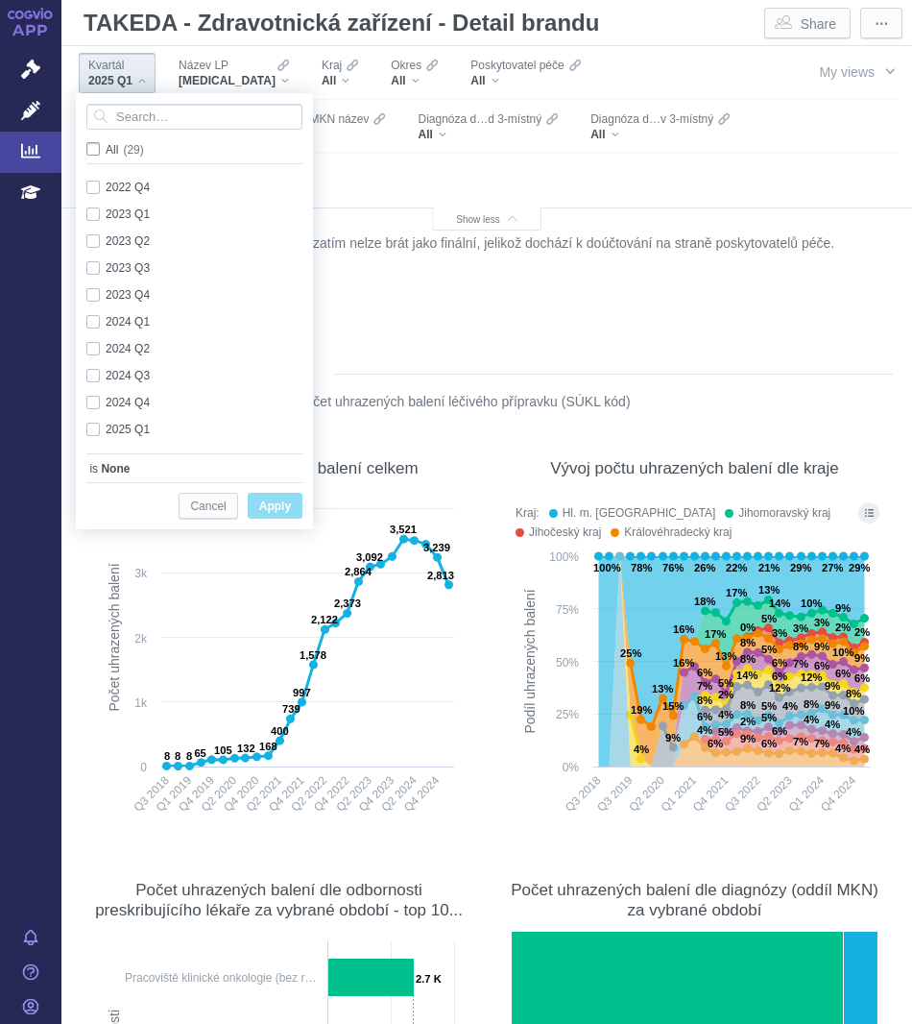
checkbox input "false"
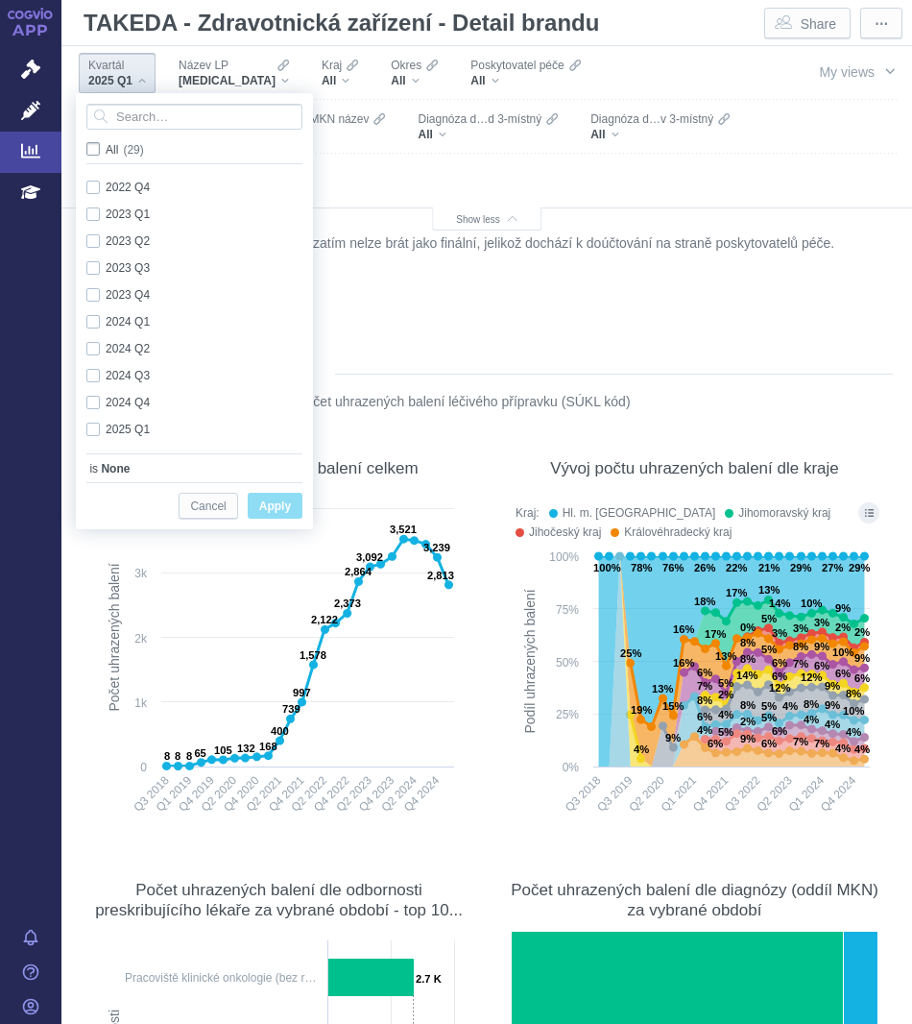
checkbox input "false"
click at [109, 149] on input "All (29)" at bounding box center [112, 145] width 12 height 12
checkbox input "true"
click at [220, 68] on span "Název LP" at bounding box center [204, 65] width 50 height 15
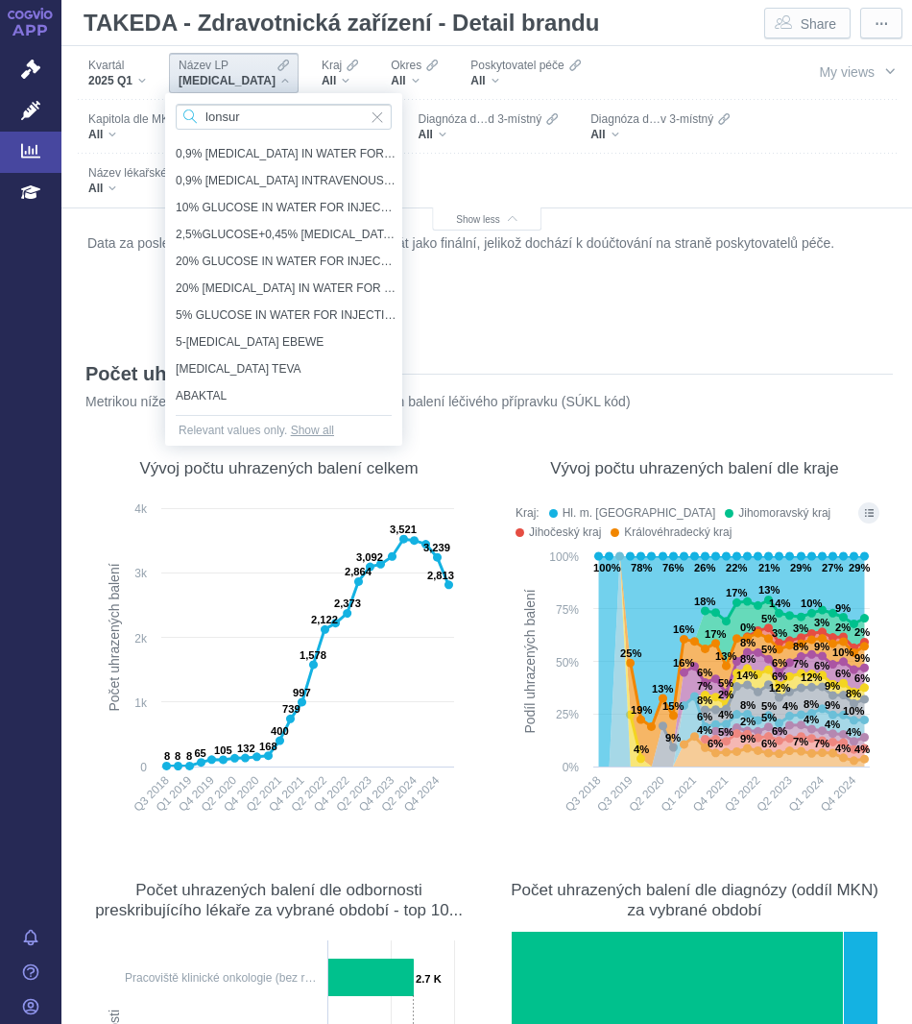
type input "[MEDICAL_DATA]"
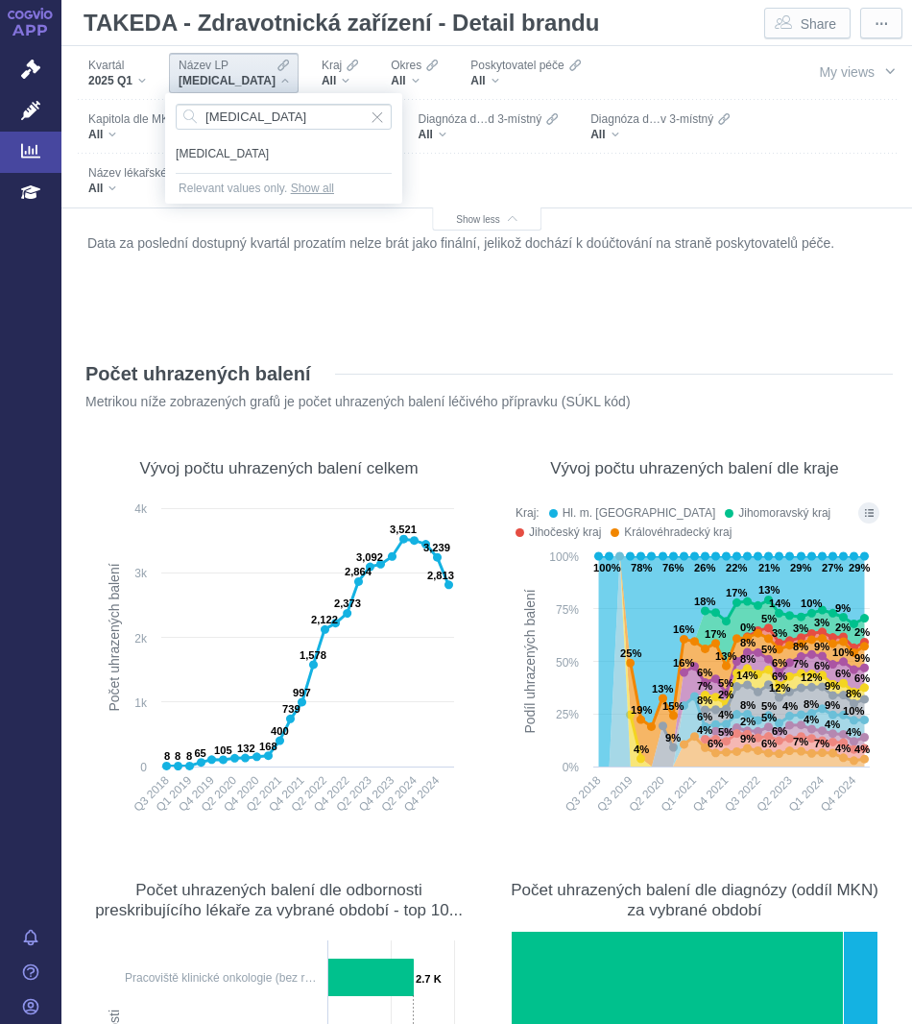
click at [198, 149] on span "[MEDICAL_DATA]" at bounding box center [284, 153] width 216 height 21
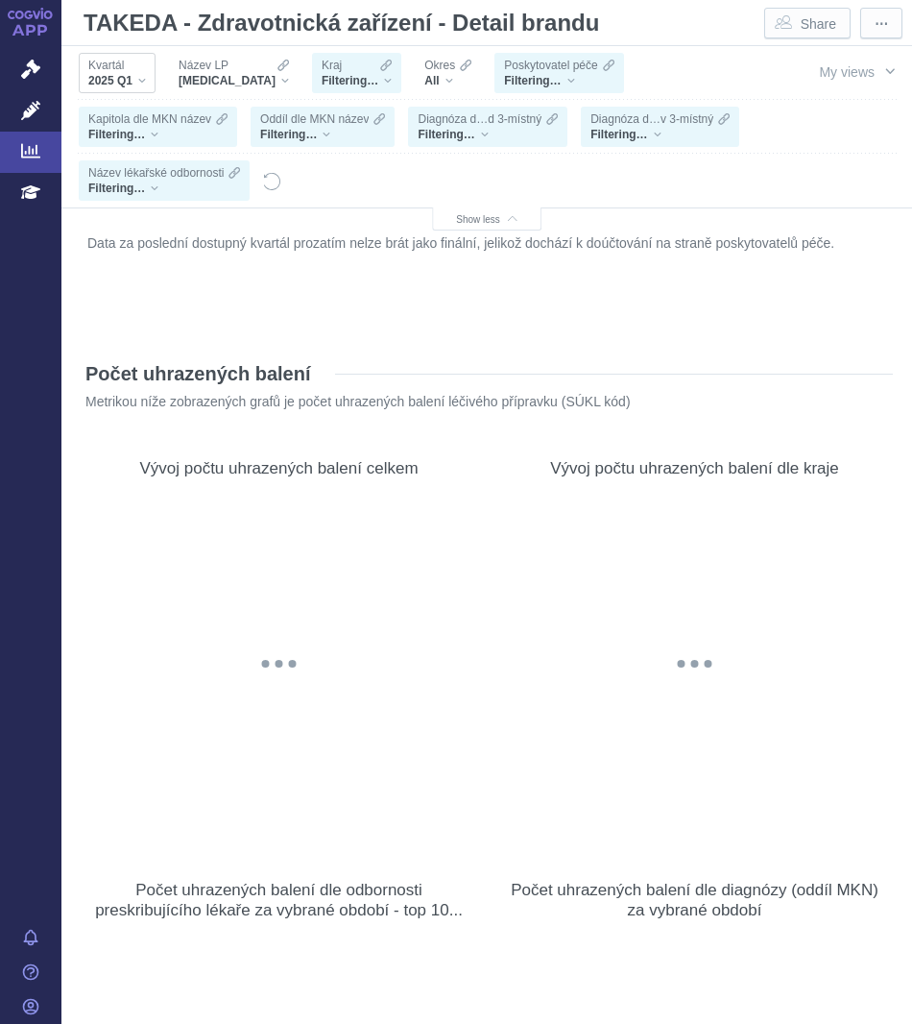
click at [143, 81] on div "2025 Q1" at bounding box center [117, 80] width 58 height 15
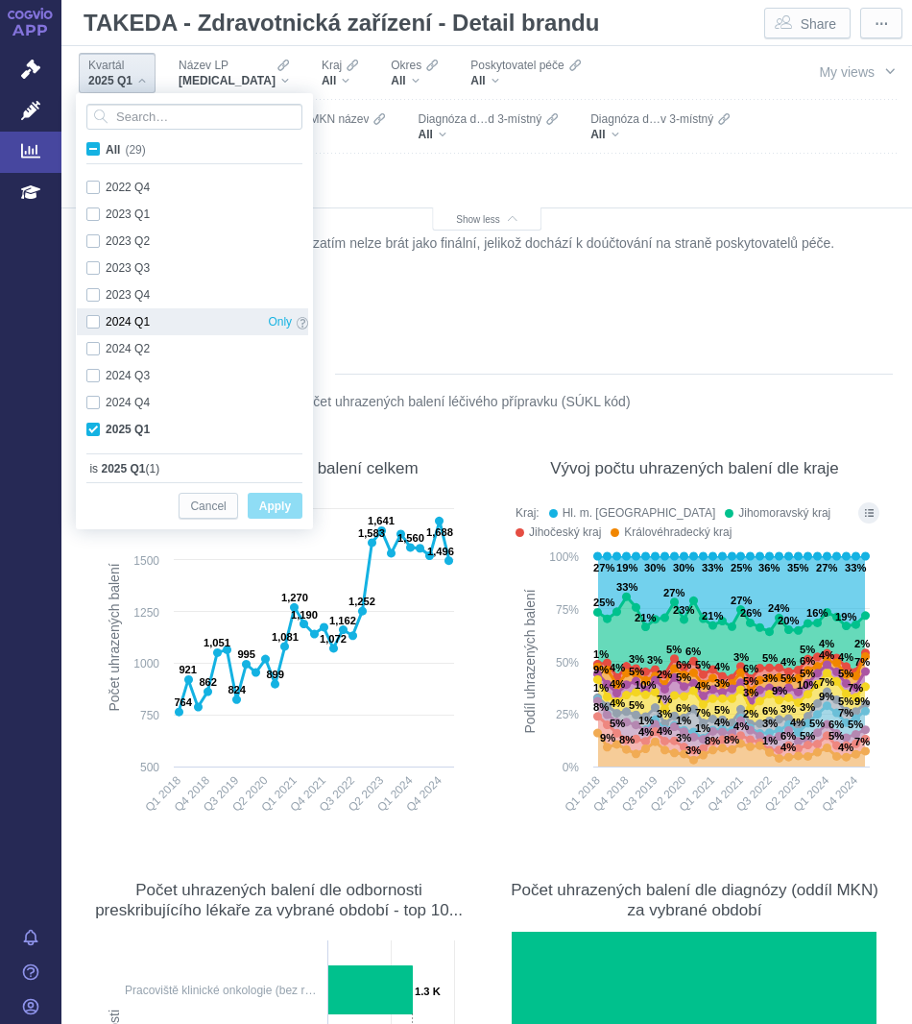
click at [111, 324] on div "2024 Q1 Only" at bounding box center [197, 321] width 241 height 27
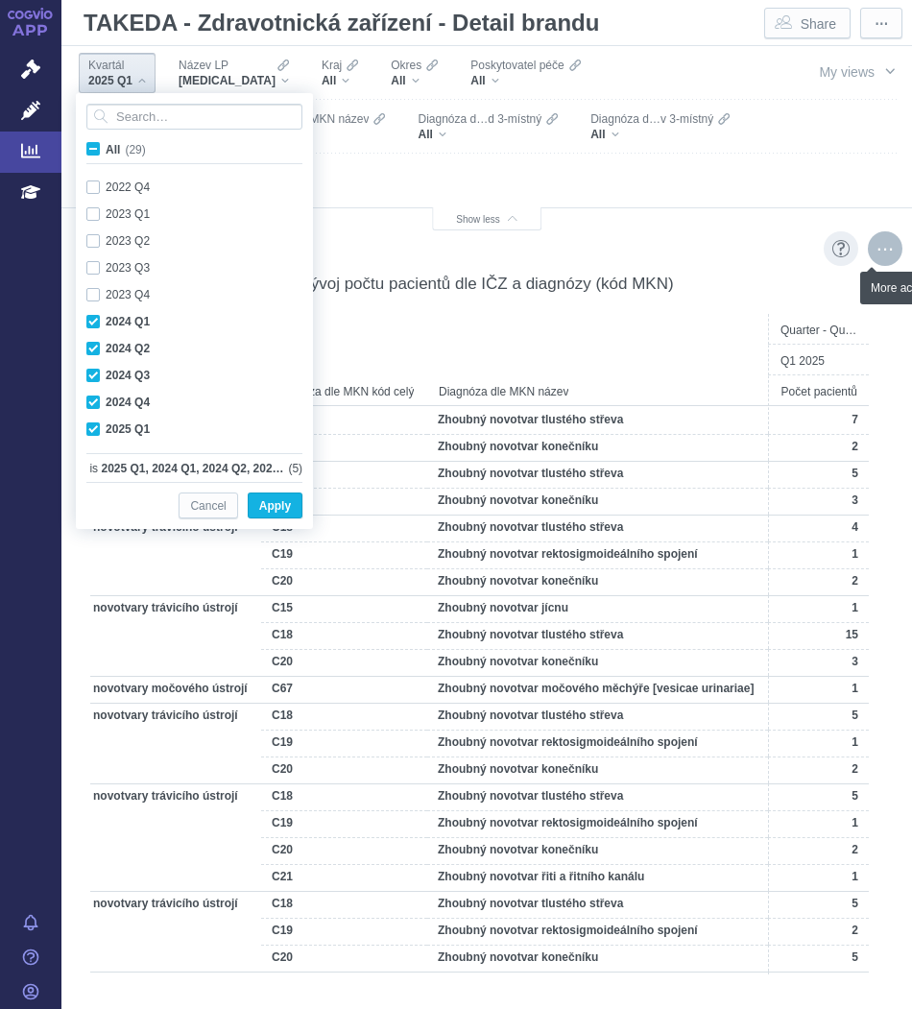
click at [880, 254] on div "More actions" at bounding box center [885, 248] width 35 height 35
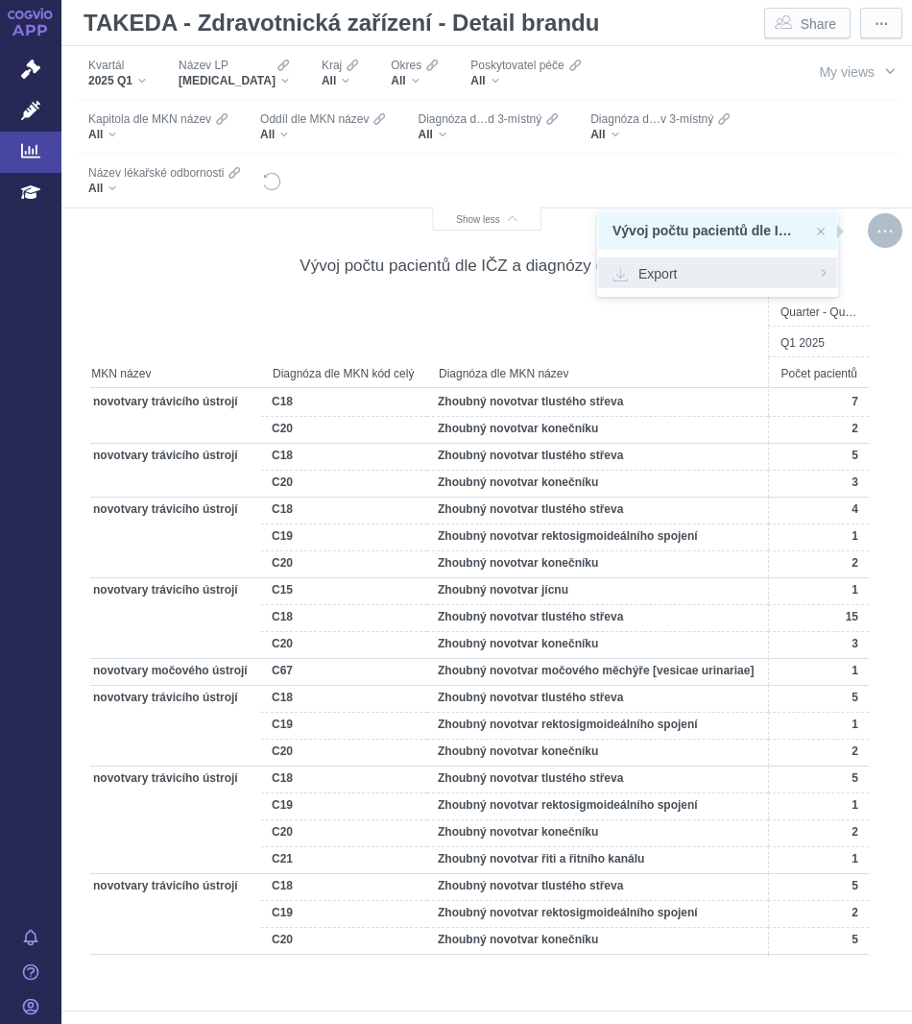
click at [691, 277] on span "Export" at bounding box center [718, 272] width 210 height 19
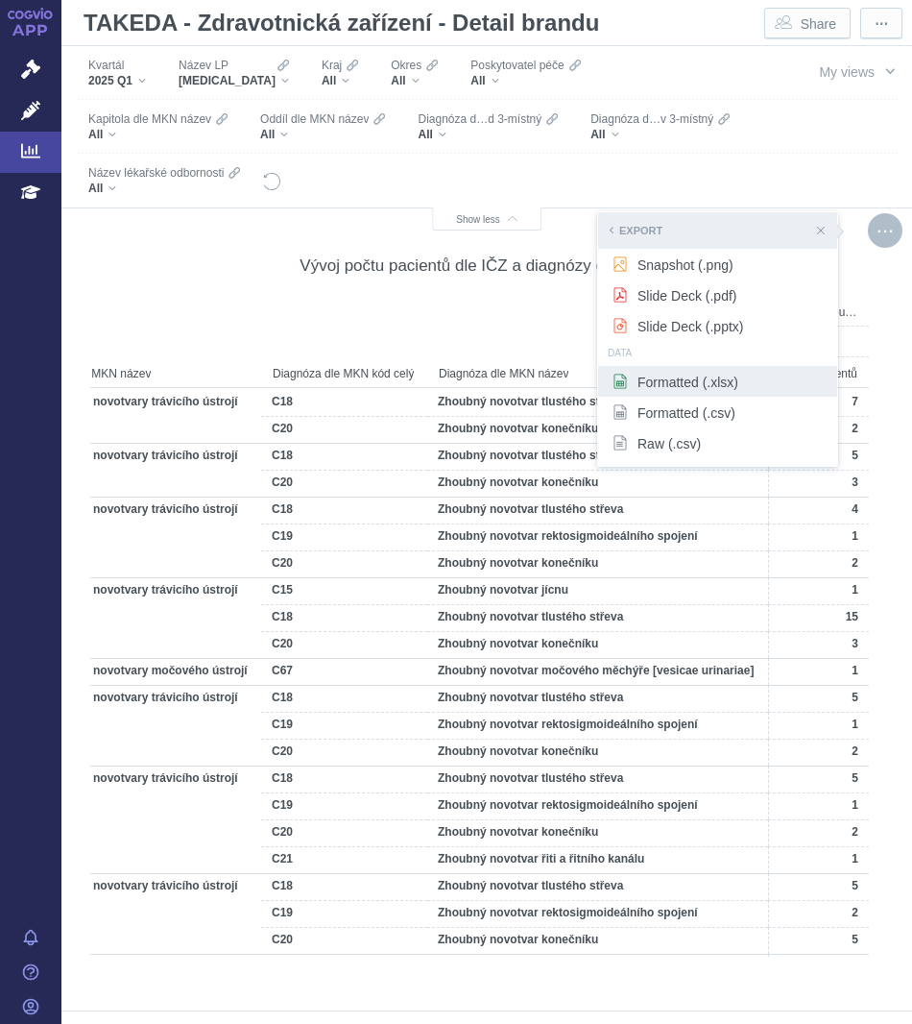
drag, startPoint x: 671, startPoint y: 382, endPoint x: 647, endPoint y: 379, distance: 24.2
click at [647, 379] on span "Formatted (.xlsx)" at bounding box center [718, 381] width 210 height 19
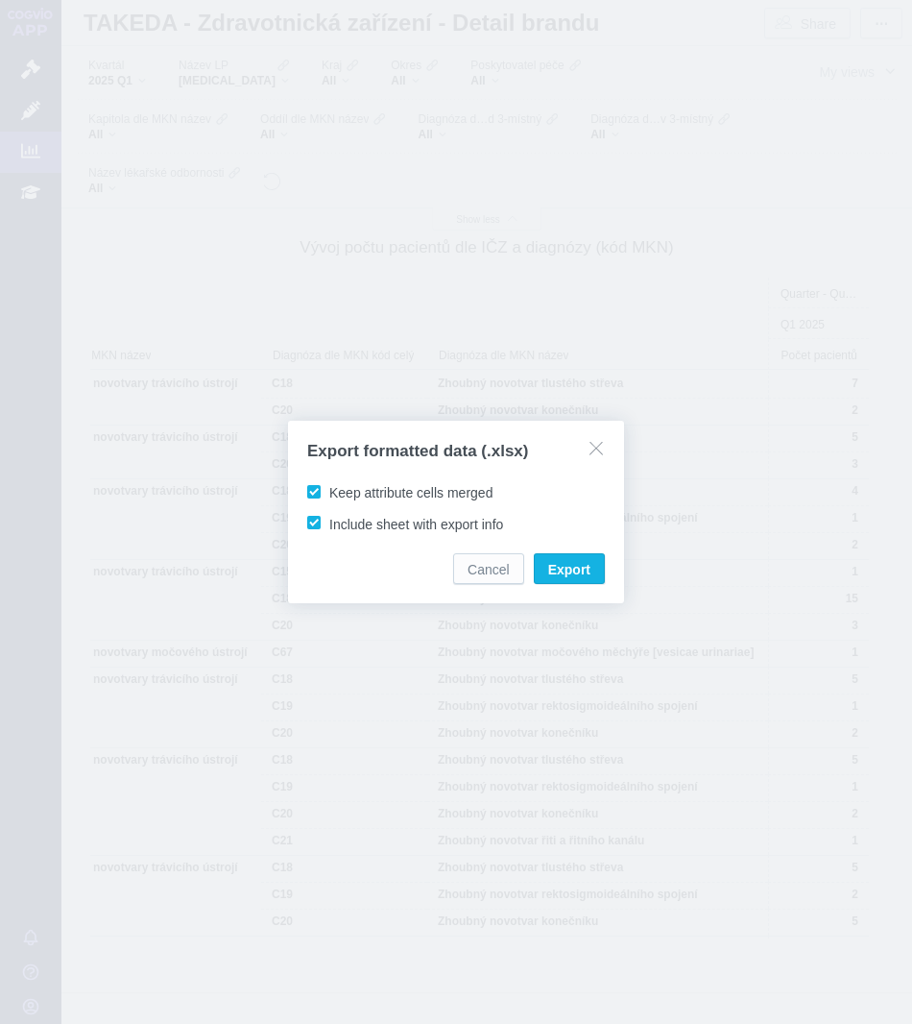
click at [432, 502] on div "Keep attribute cells merged" at bounding box center [456, 491] width 298 height 21
click at [431, 488] on span "Keep attribute cells merged" at bounding box center [410, 492] width 163 height 15
click at [339, 488] on input "Keep attribute cells merged" at bounding box center [332, 488] width 12 height 12
checkbox input "false"
click at [589, 566] on span "Export" at bounding box center [569, 569] width 42 height 19
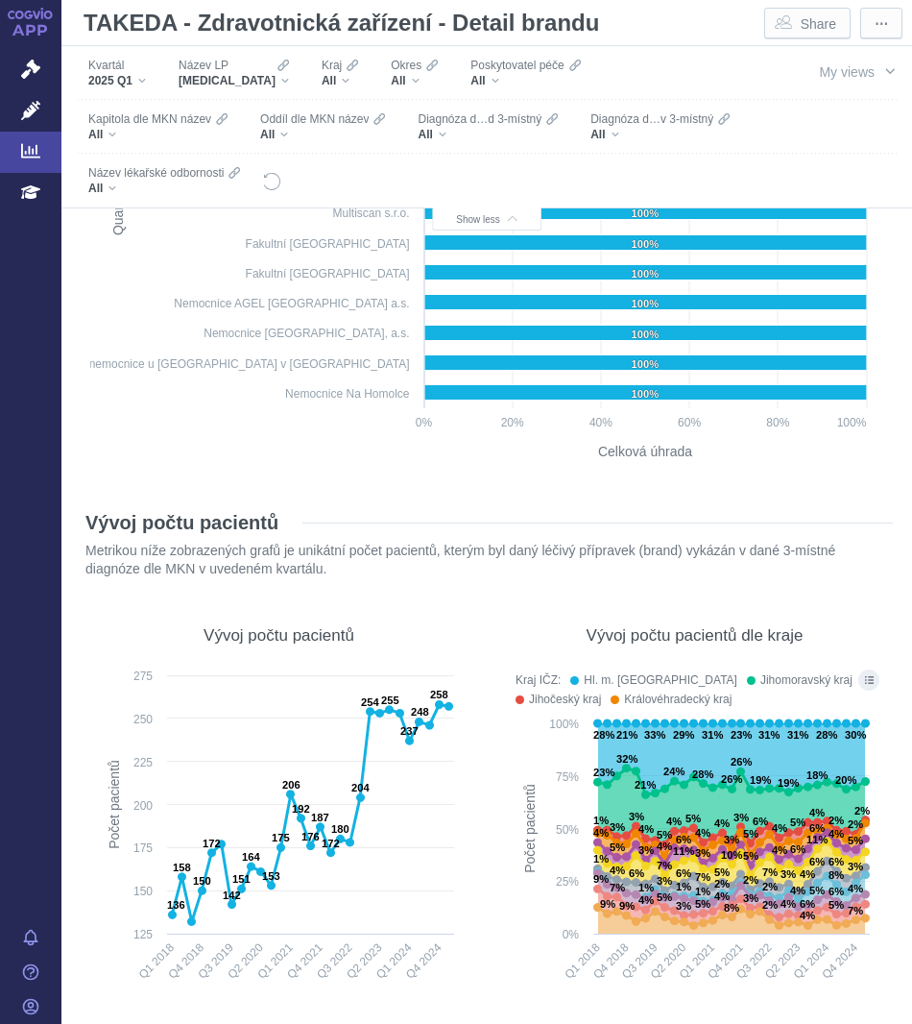
scroll to position [18906, 0]
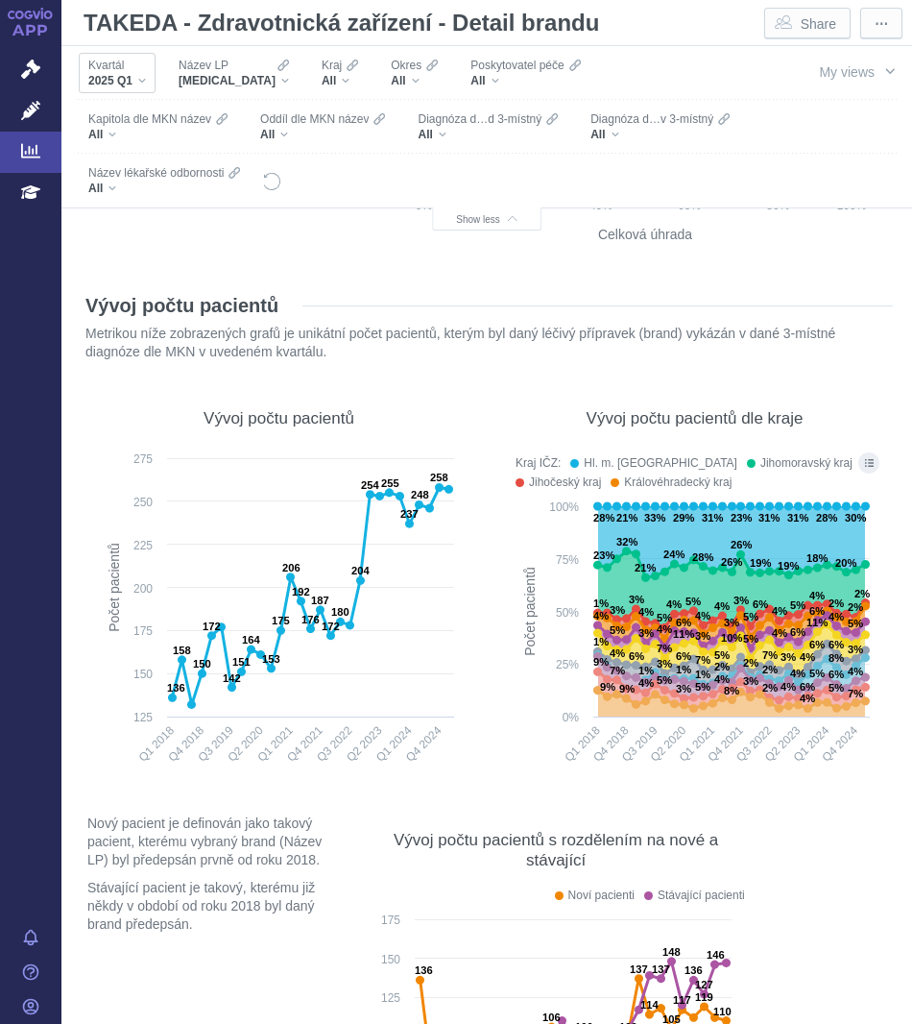
drag, startPoint x: 122, startPoint y: 79, endPoint x: 136, endPoint y: 66, distance: 19.1
click at [136, 66] on div "Kvartál" at bounding box center [117, 65] width 58 height 15
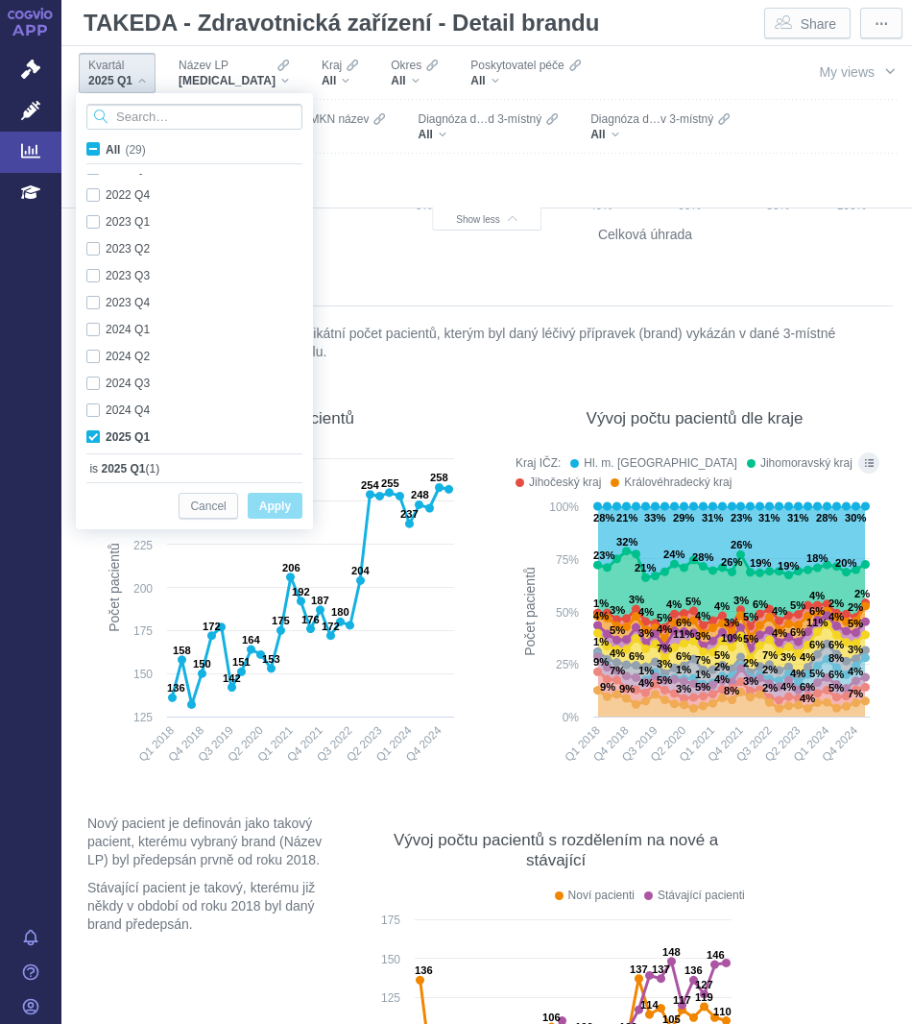
scroll to position [511, 0]
click at [213, 67] on span "Název LP" at bounding box center [204, 65] width 50 height 15
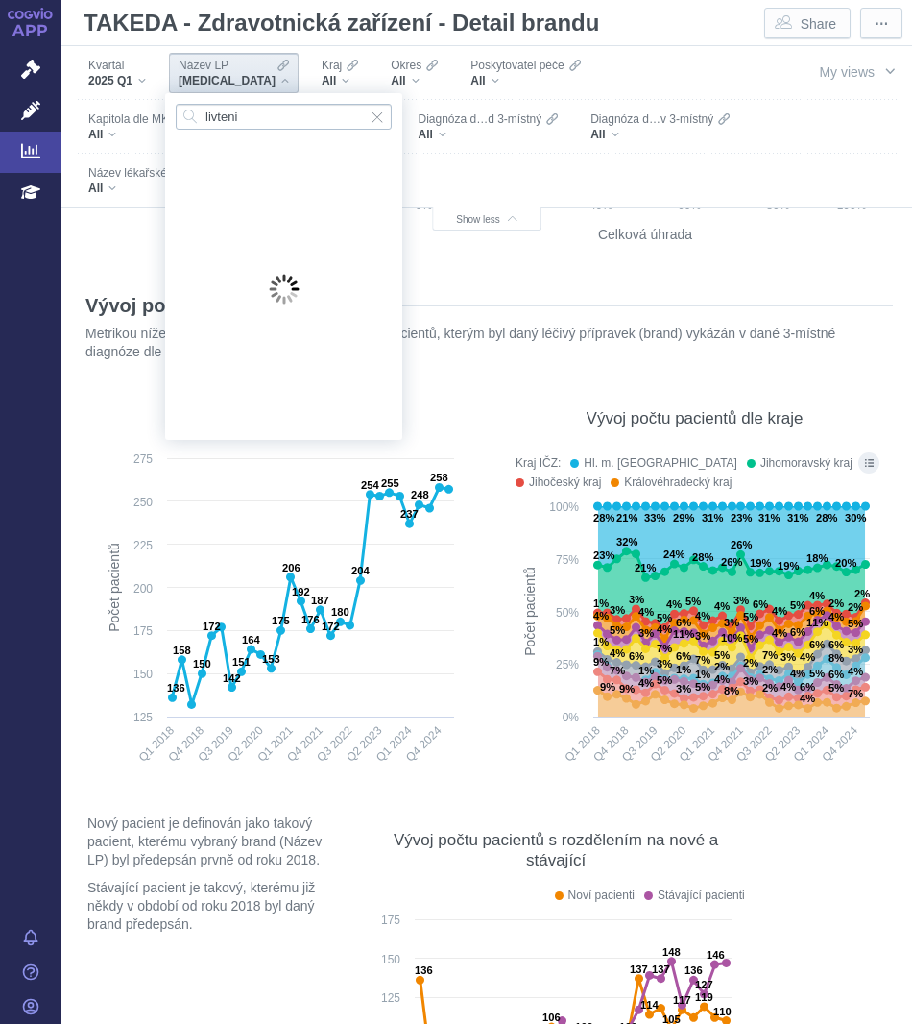
type input "livten"
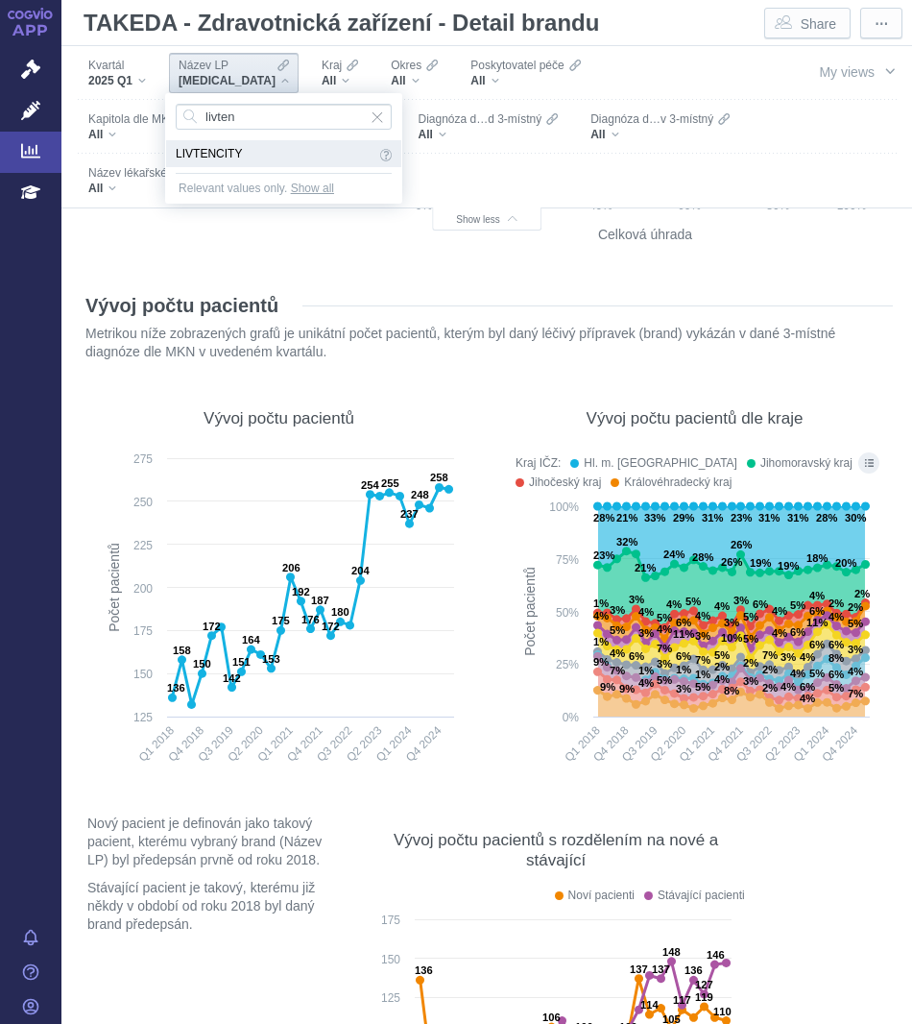
click at [187, 148] on span "LIVTENCITY" at bounding box center [276, 153] width 200 height 21
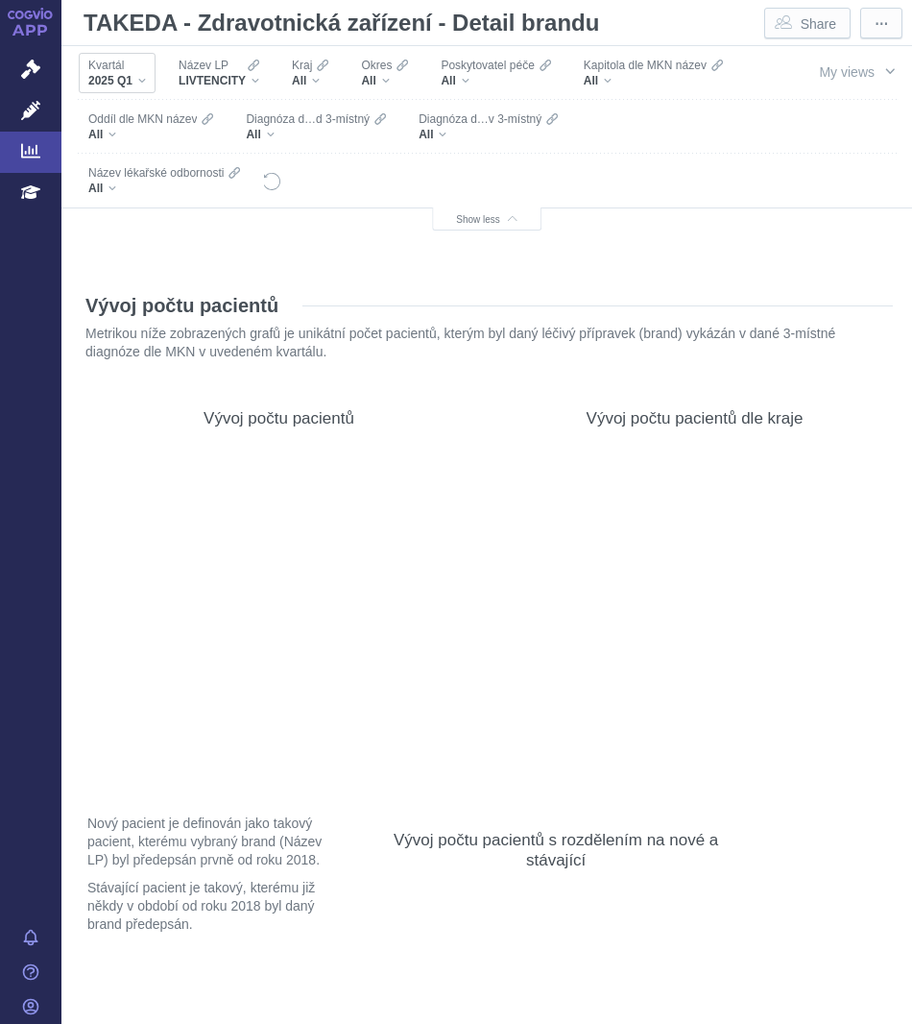
click at [126, 81] on span "2025 Q1" at bounding box center [110, 80] width 44 height 15
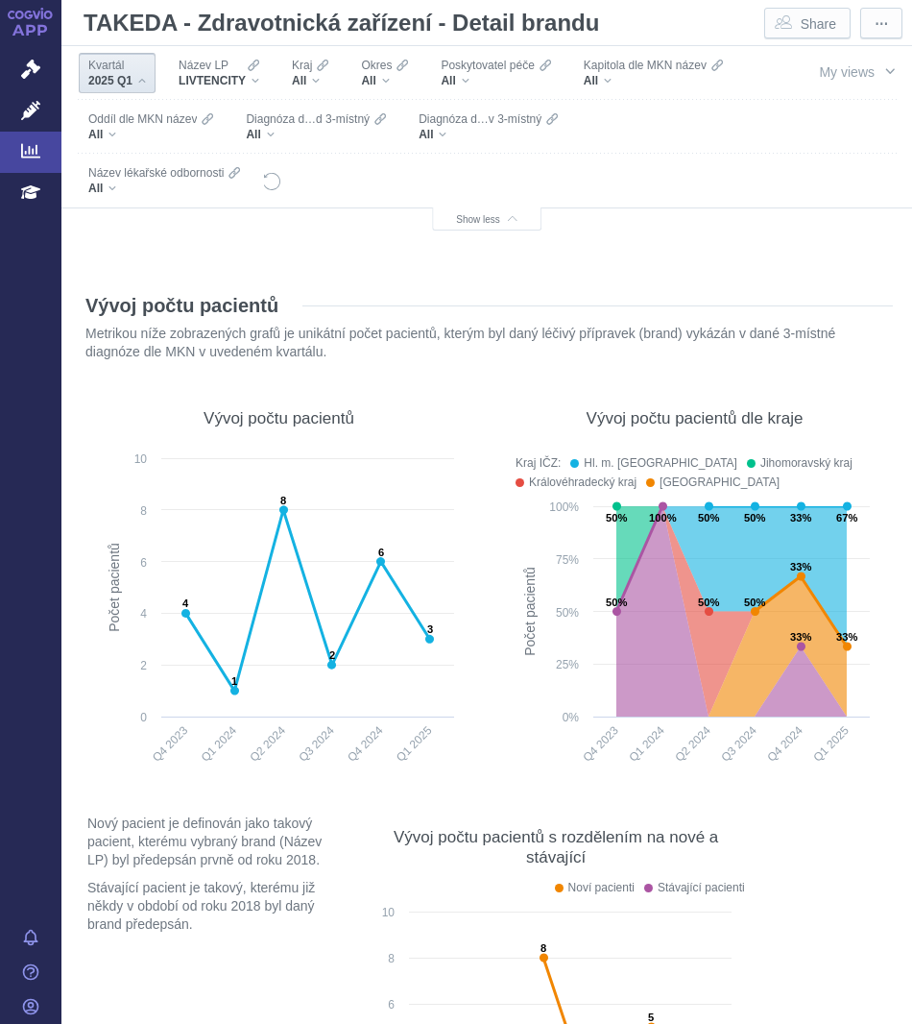
click at [138, 82] on div "2025 Q1" at bounding box center [117, 80] width 58 height 15
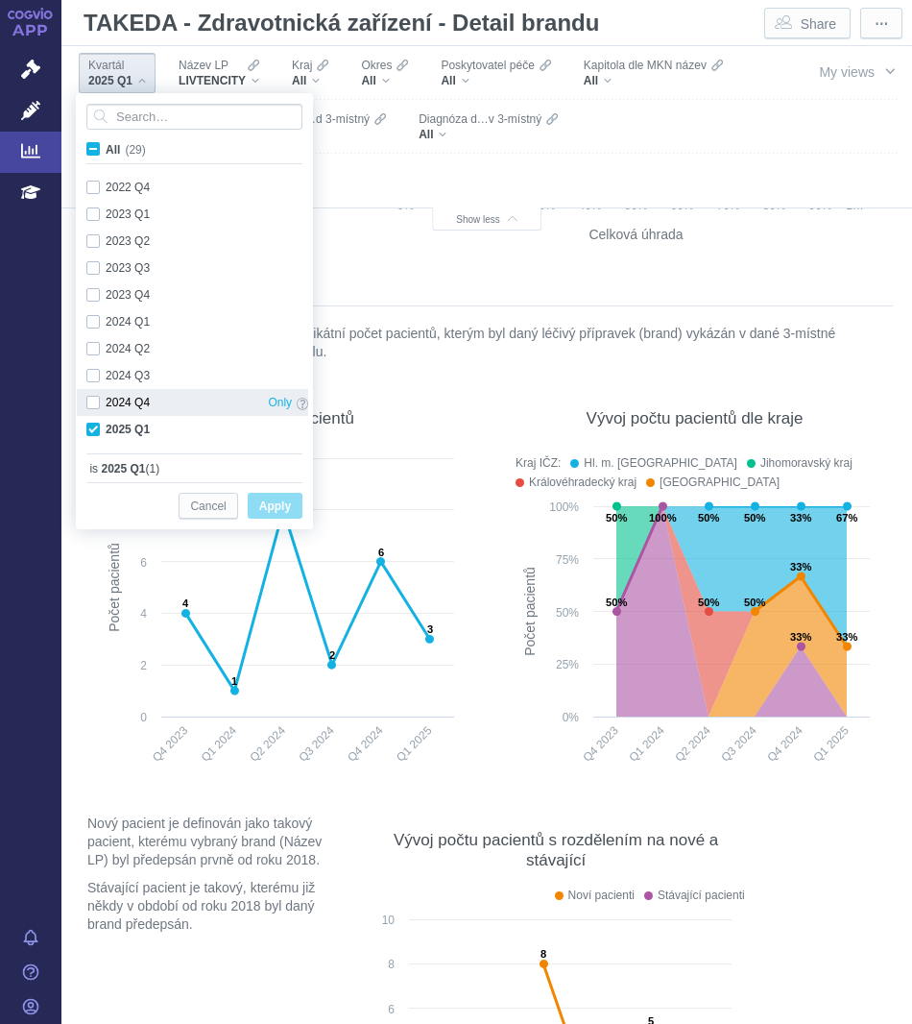
click at [123, 401] on div "2024 Q4 Only" at bounding box center [197, 402] width 241 height 27
checkbox input "true"
click at [120, 379] on div "2024 Q3 Only" at bounding box center [197, 375] width 241 height 27
checkbox input "true"
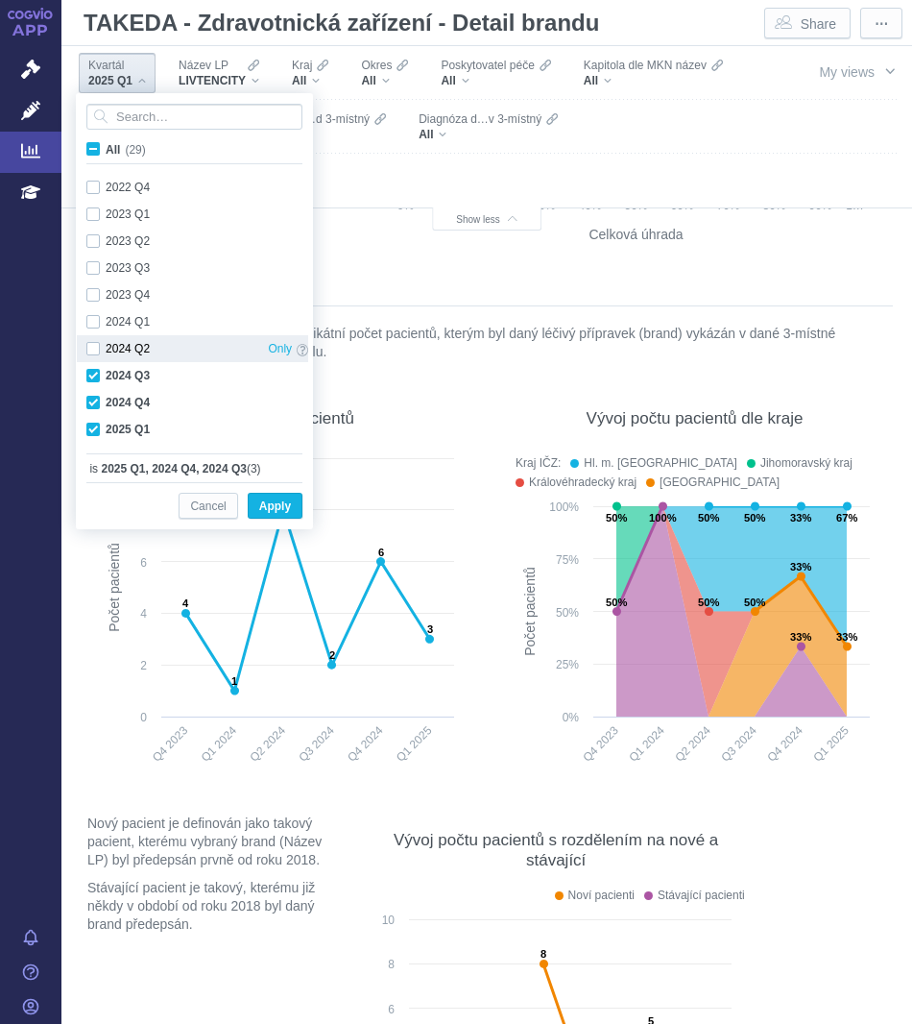
click at [120, 358] on div "2024 Q2 Only" at bounding box center [197, 348] width 241 height 27
checkbox input "true"
click at [119, 318] on div "2024 Q1 Only" at bounding box center [197, 321] width 241 height 27
checkbox input "true"
click at [268, 503] on span "Apply" at bounding box center [275, 507] width 32 height 24
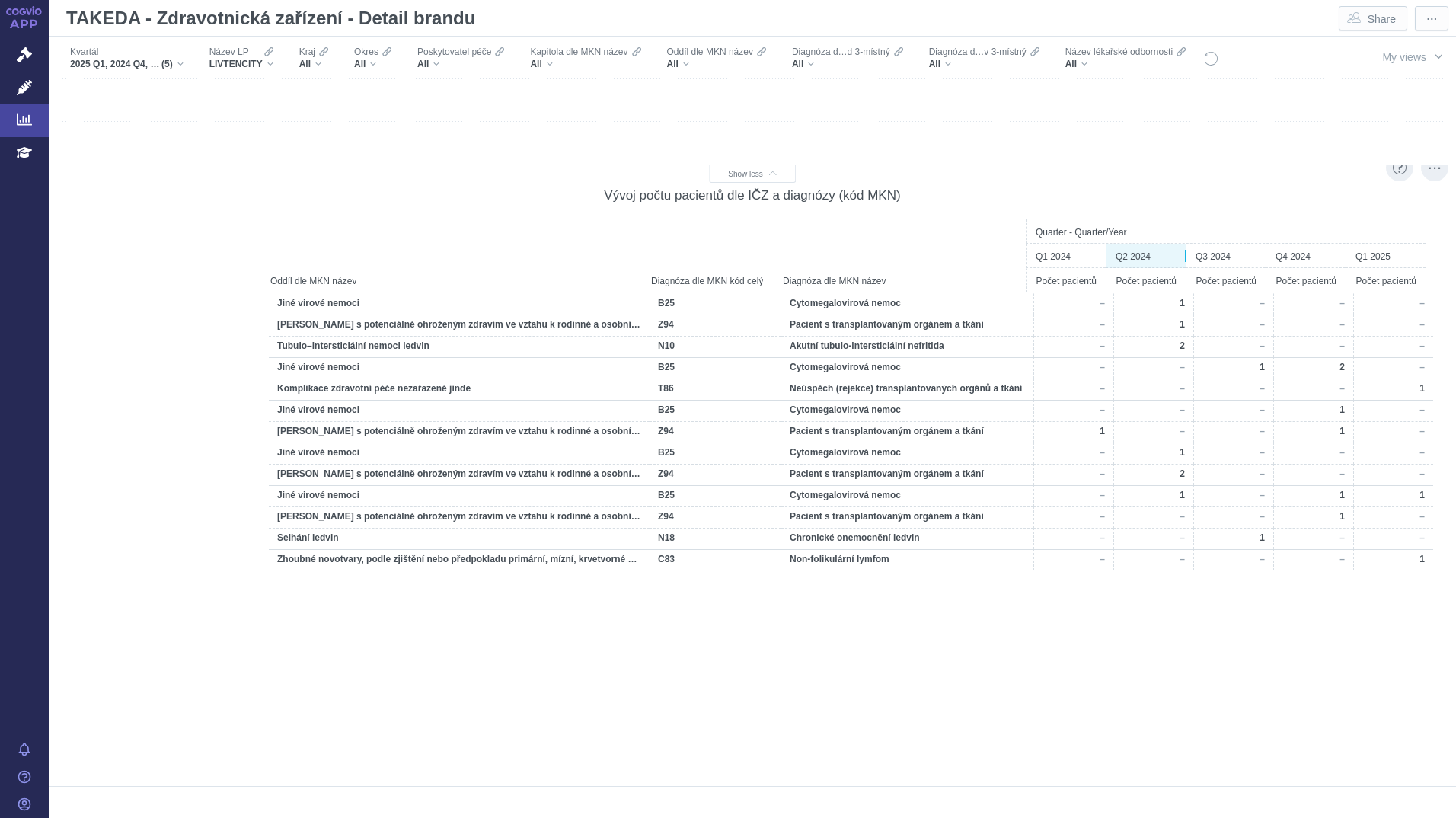
scroll to position [18739, 0]
